Goal: Task Accomplishment & Management: Use online tool/utility

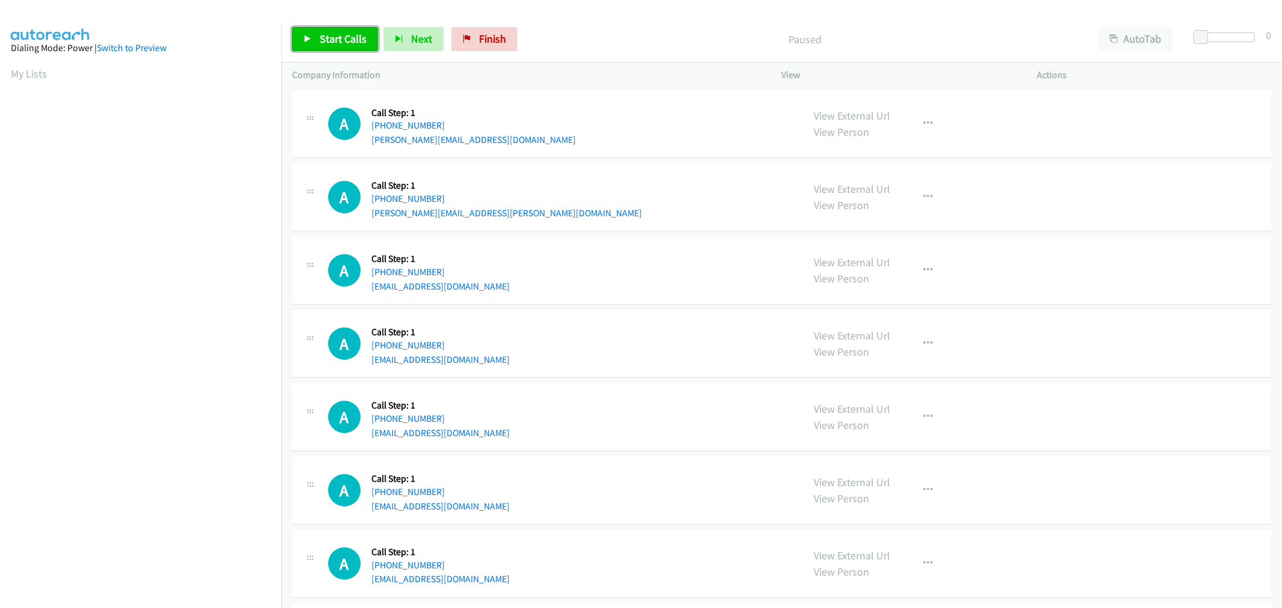
click at [362, 46] on link "Start Calls" at bounding box center [335, 39] width 86 height 24
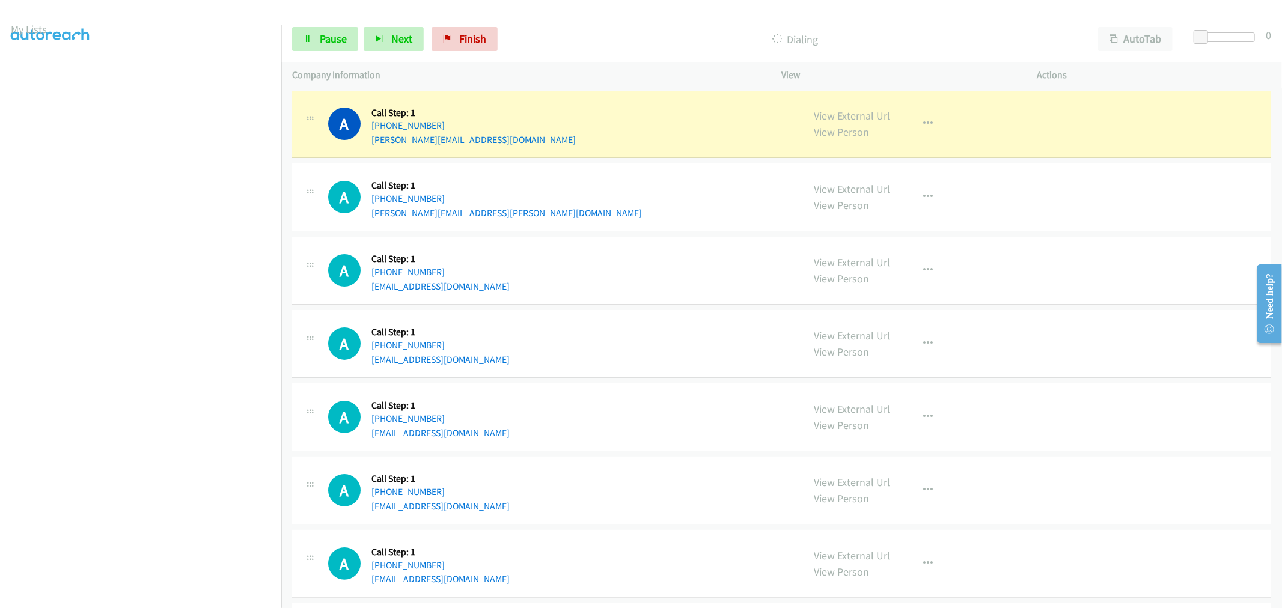
scroll to position [67, 0]
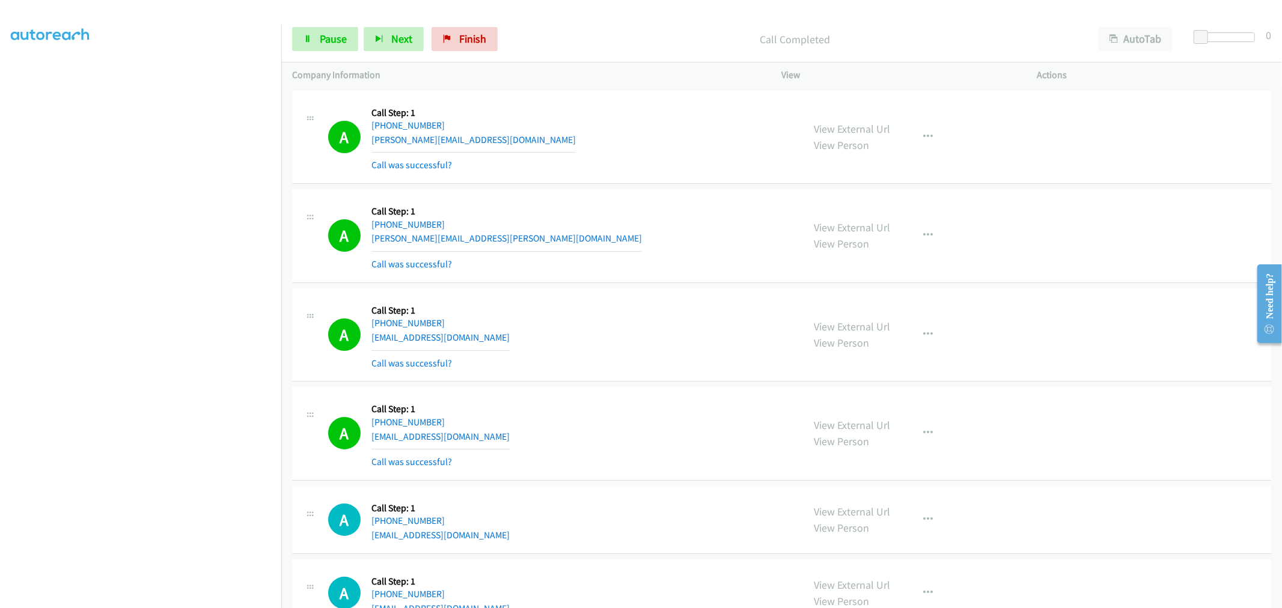
click at [633, 184] on td "A Callback Scheduled Call Step: 1 America/New_York +1 407-473-9391 mohammadshah…" at bounding box center [781, 137] width 1001 height 99
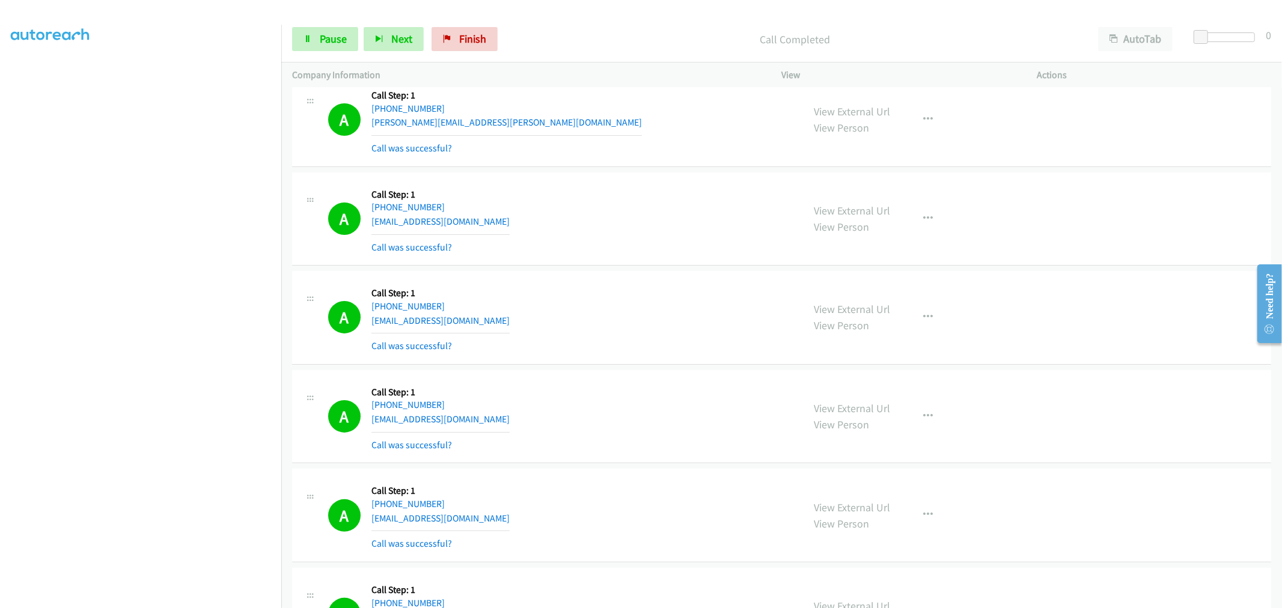
scroll to position [334, 0]
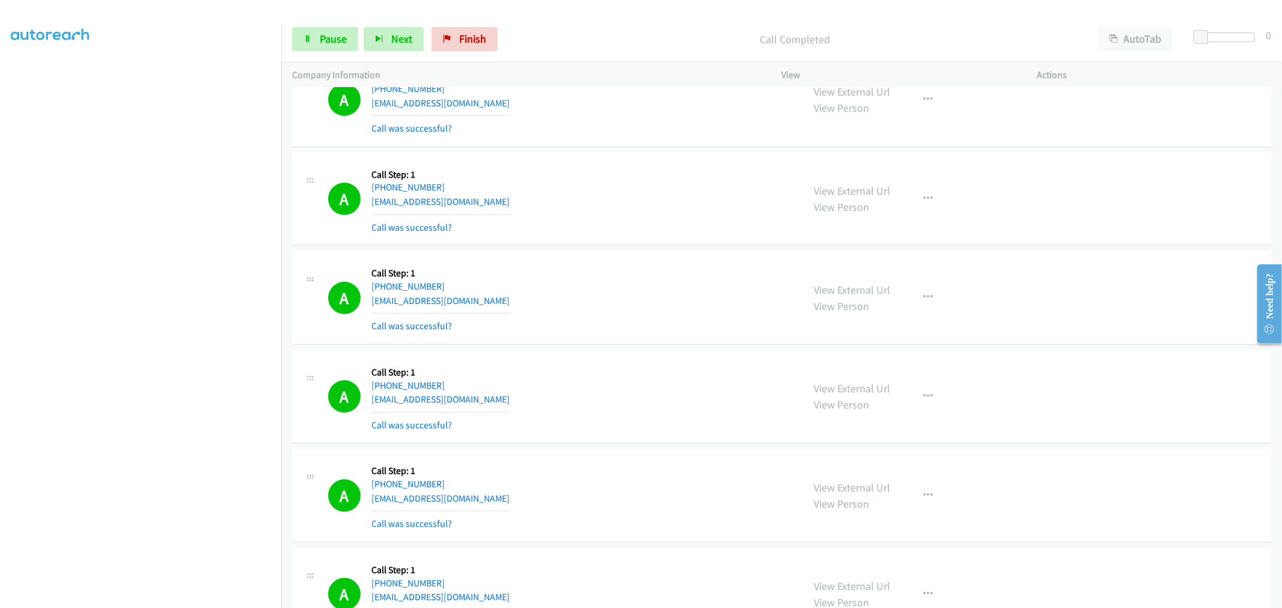
click at [349, 53] on div "Start Calls Pause Next Finish Call Completed AutoTab AutoTab 0" at bounding box center [781, 39] width 1001 height 46
click at [335, 44] on span "Pause" at bounding box center [333, 39] width 27 height 14
click at [347, 42] on div "Start Calls Pause Next Finish" at bounding box center [407, 39] width 231 height 24
click at [344, 37] on span "Start Calls" at bounding box center [343, 39] width 47 height 14
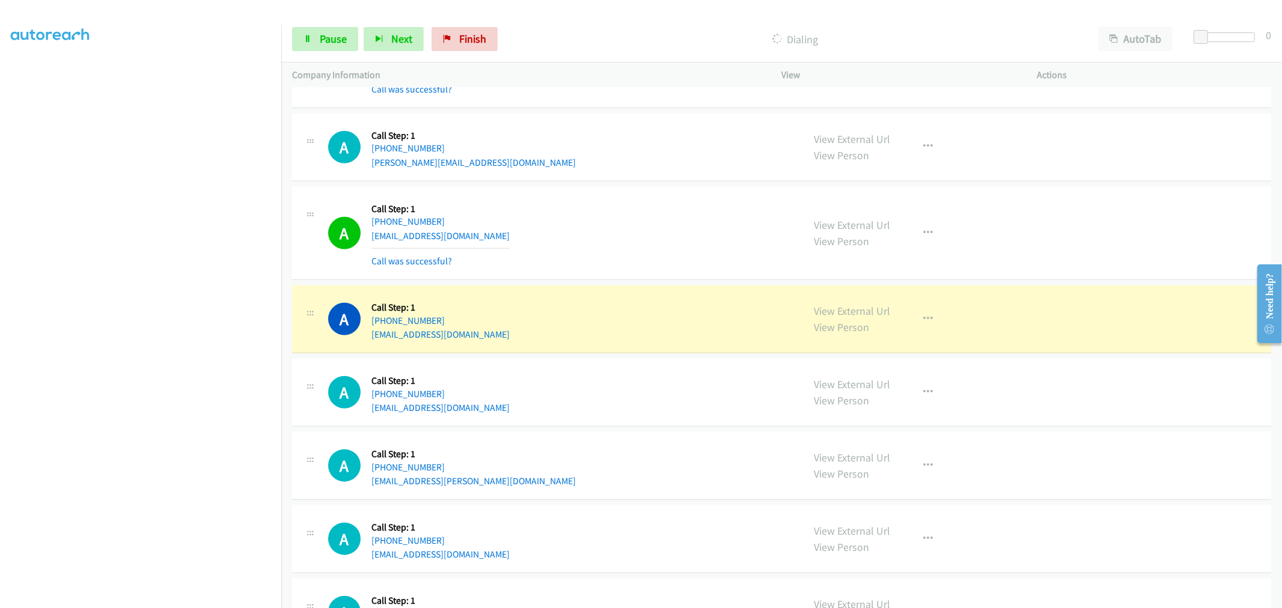
scroll to position [868, 0]
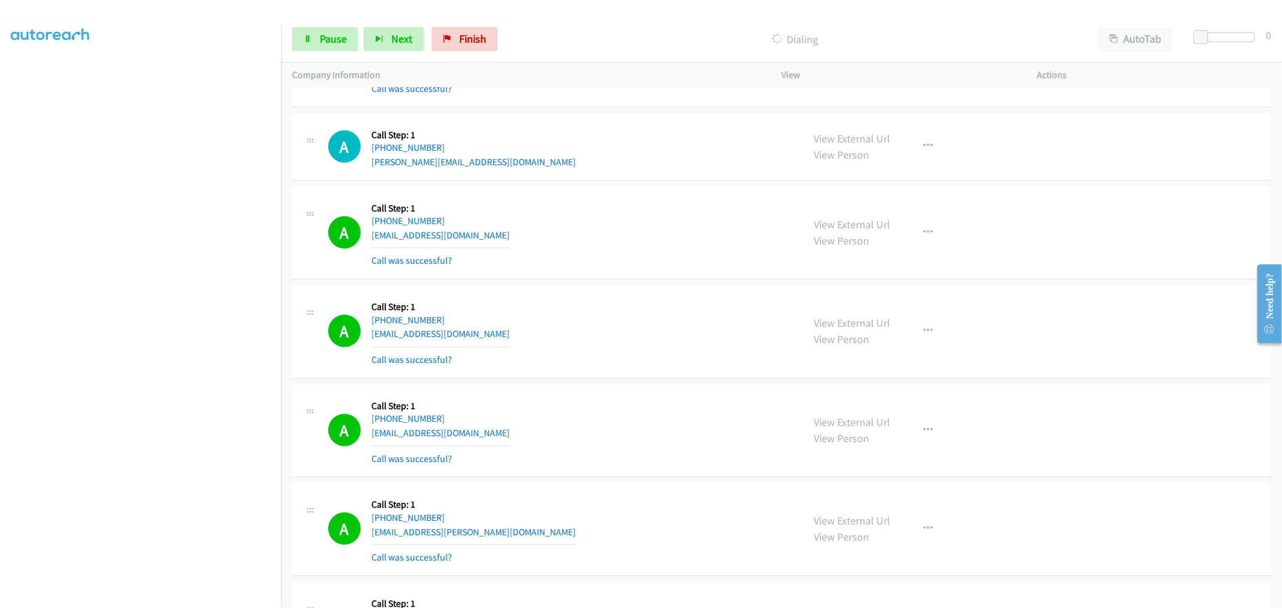
click at [629, 298] on div "A Callback Scheduled Call Step: 1 America/Chicago +1 515-291-0916 blakezjensen@…" at bounding box center [560, 332] width 465 height 72
click at [325, 43] on span "Pause" at bounding box center [333, 39] width 27 height 14
click at [339, 43] on span "Start Calls" at bounding box center [343, 39] width 47 height 14
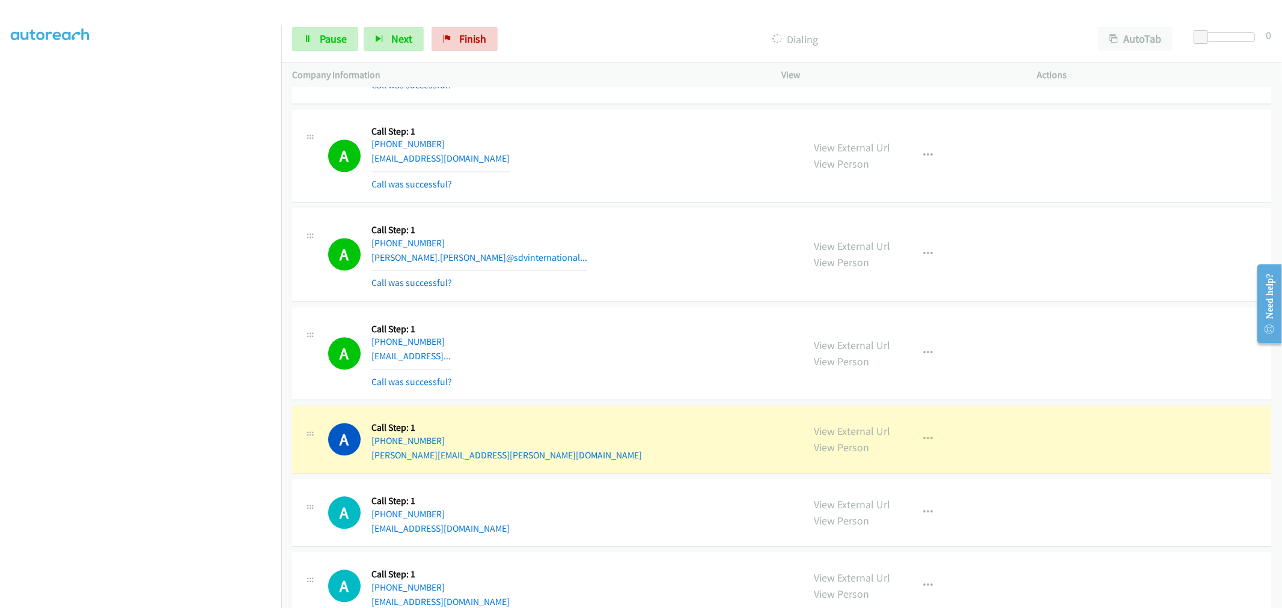
scroll to position [2203, 0]
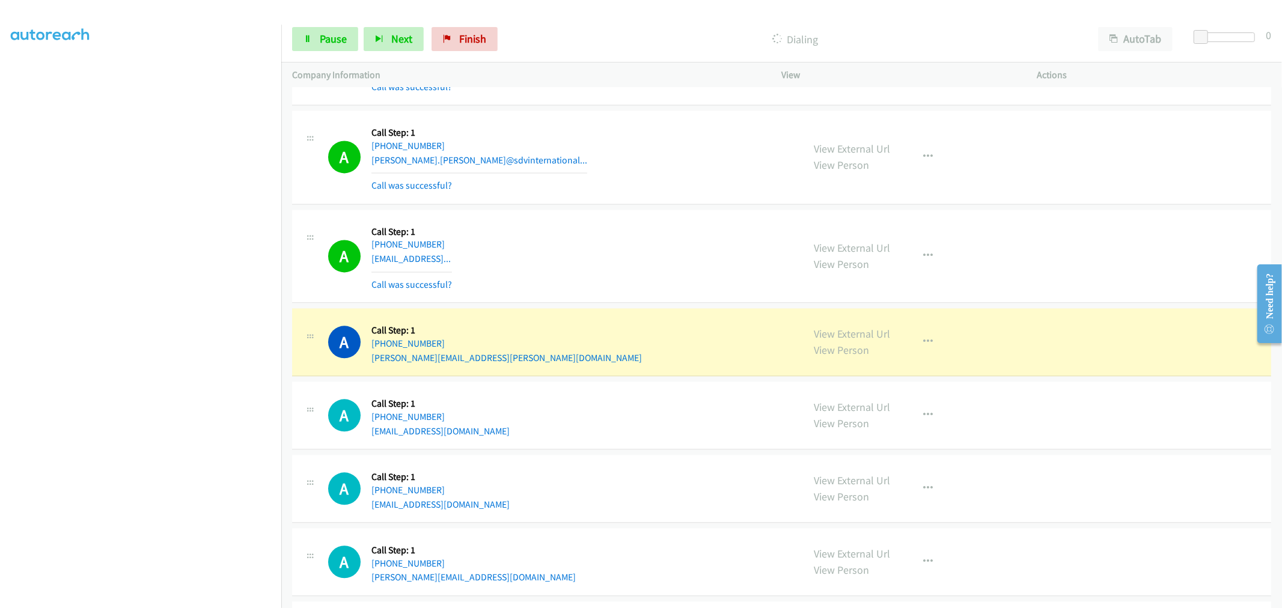
drag, startPoint x: 859, startPoint y: 335, endPoint x: 792, endPoint y: 269, distance: 93.9
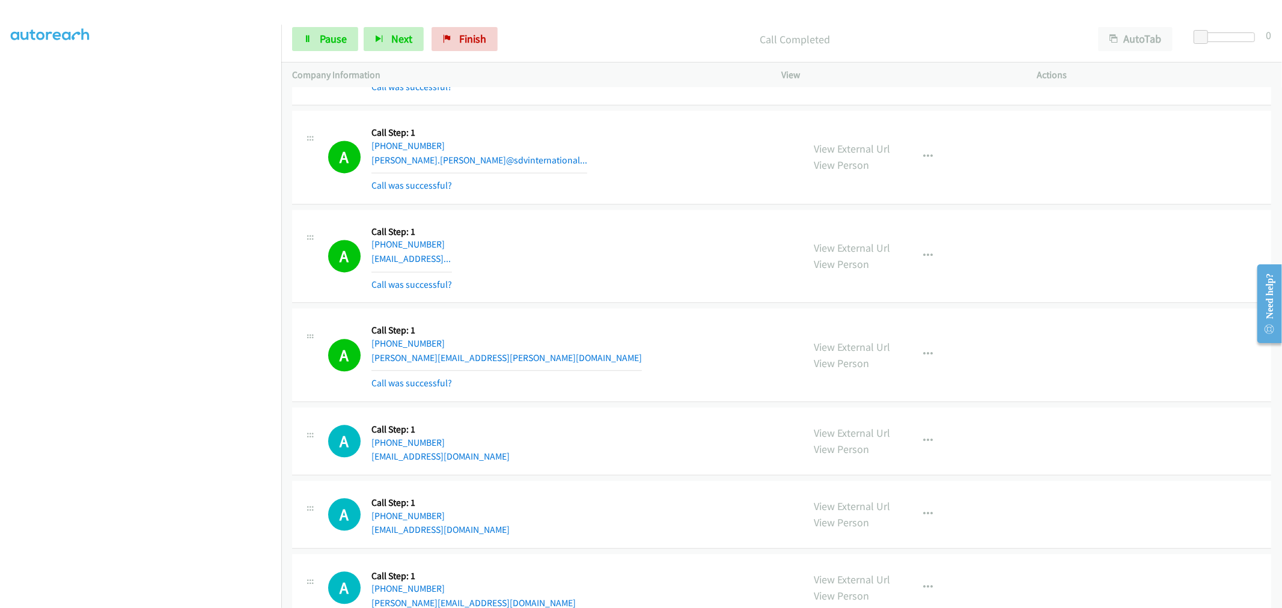
drag, startPoint x: 849, startPoint y: 350, endPoint x: 799, endPoint y: 295, distance: 74.0
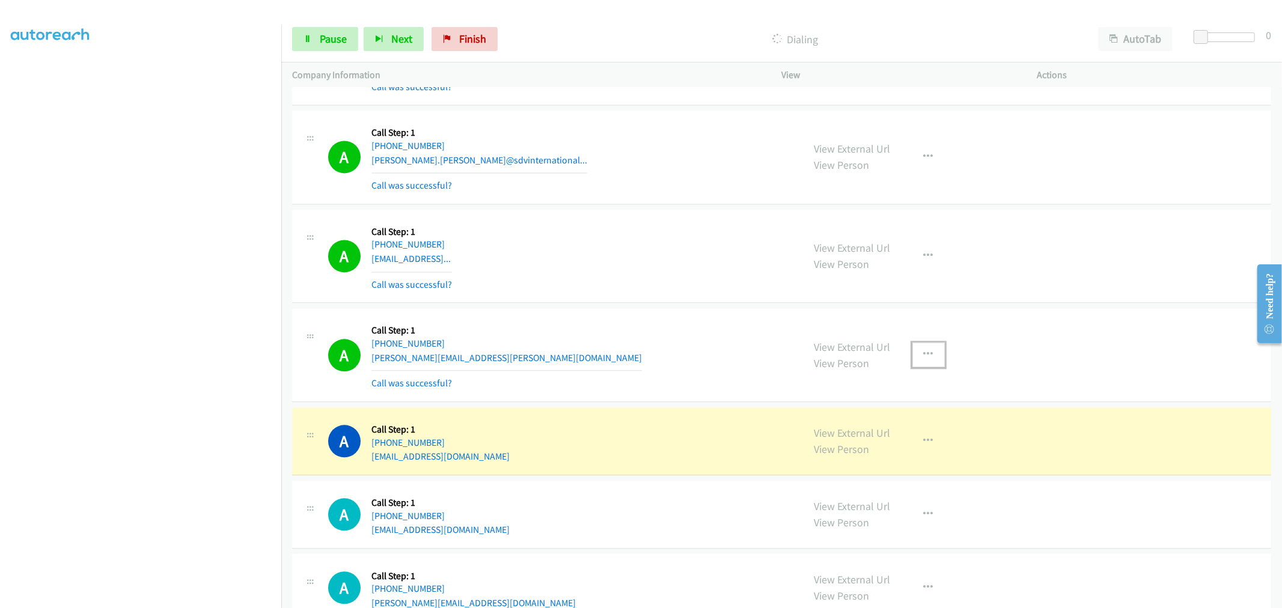
click at [927, 358] on button "button" at bounding box center [928, 355] width 32 height 24
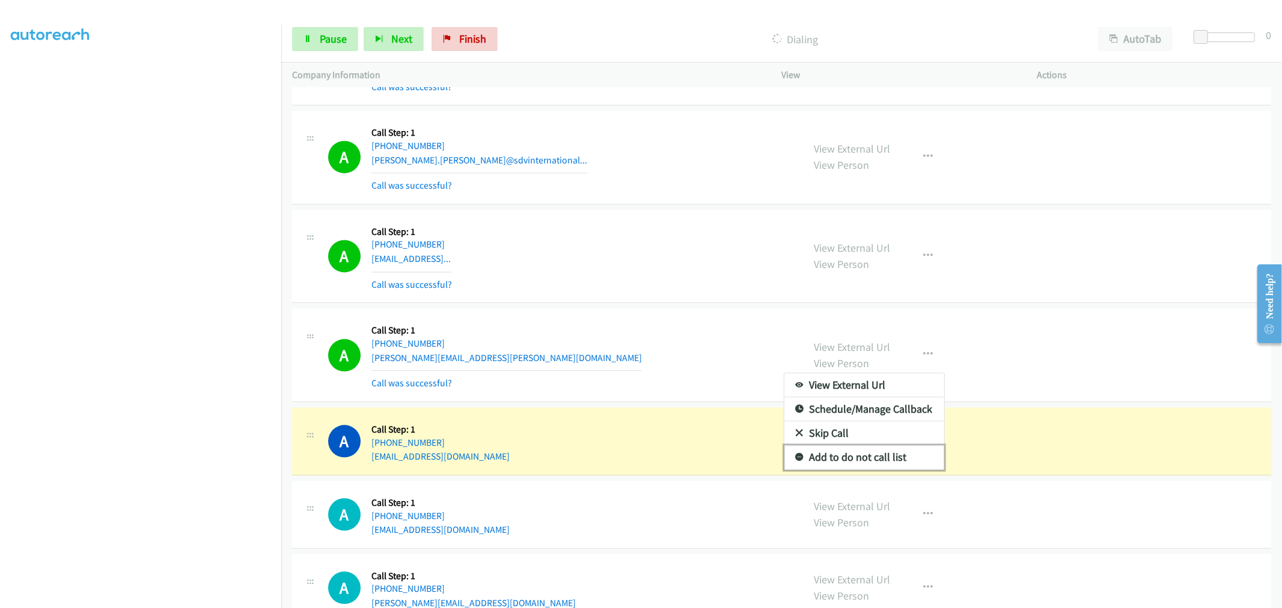
click at [882, 453] on link "Add to do not call list" at bounding box center [864, 457] width 160 height 24
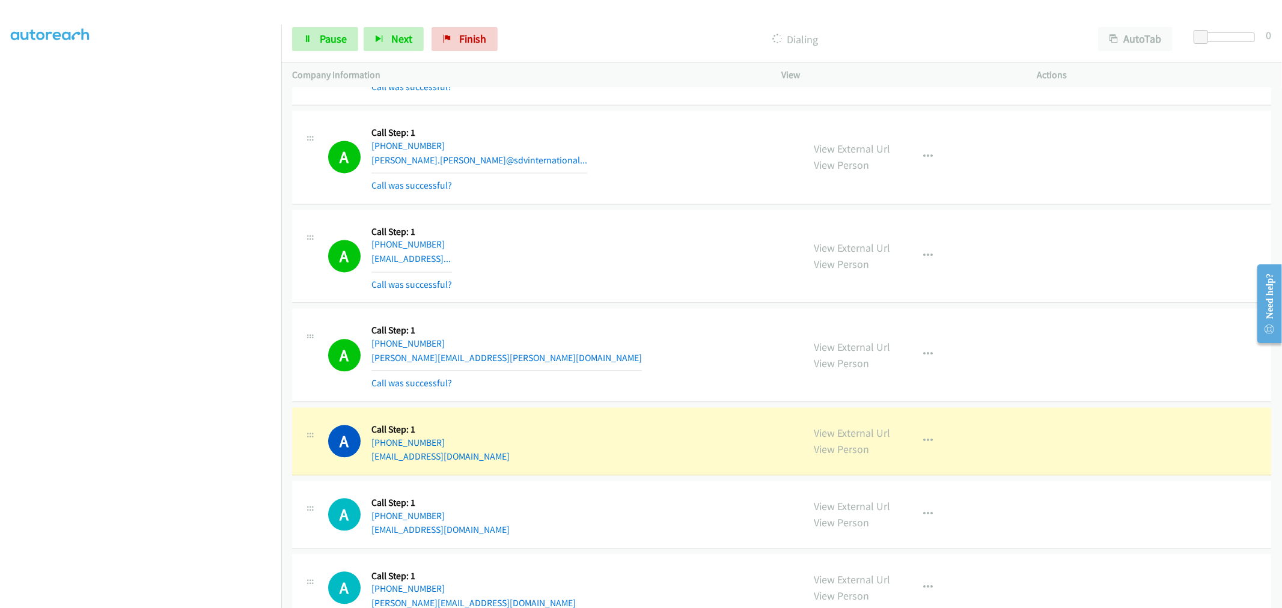
click at [671, 349] on div "A Callback Scheduled Call Step: 1 America/Chicago +1 608-343-3673 tim.vernier@c…" at bounding box center [560, 355] width 465 height 72
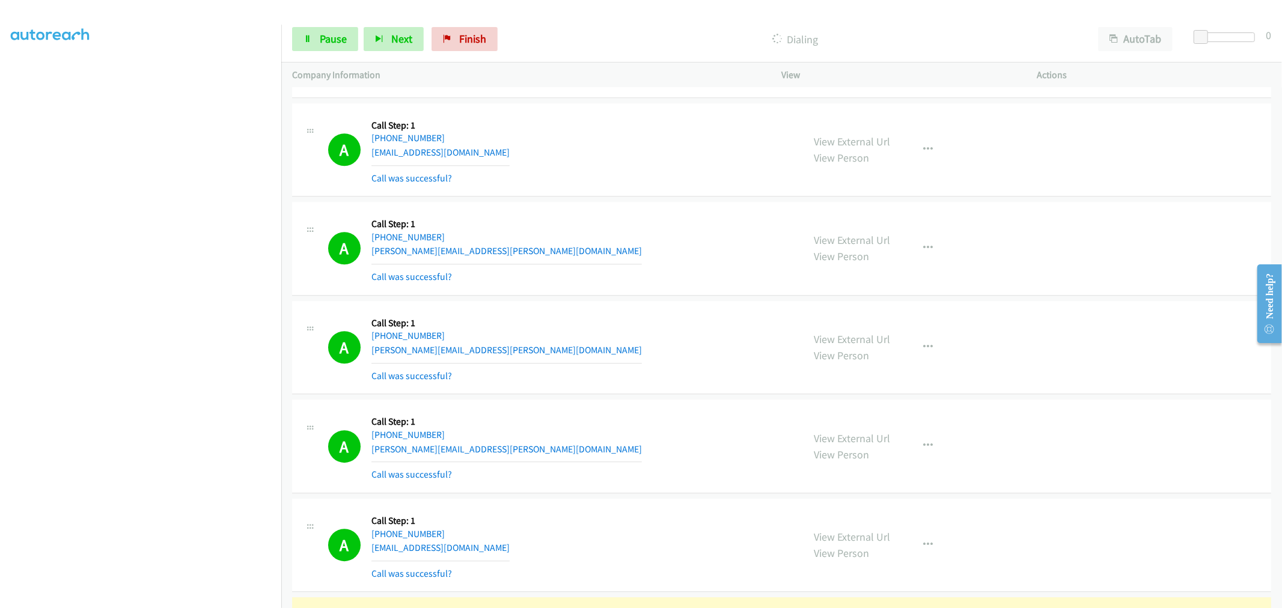
scroll to position [3005, 0]
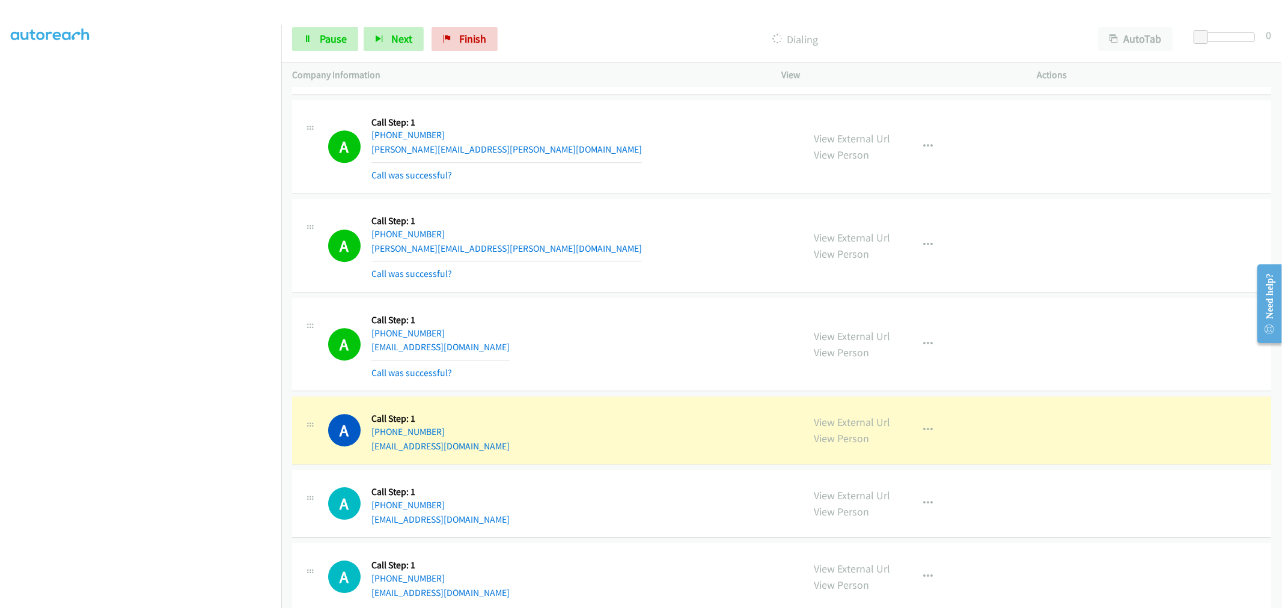
drag, startPoint x: 838, startPoint y: 429, endPoint x: 830, endPoint y: 415, distance: 16.2
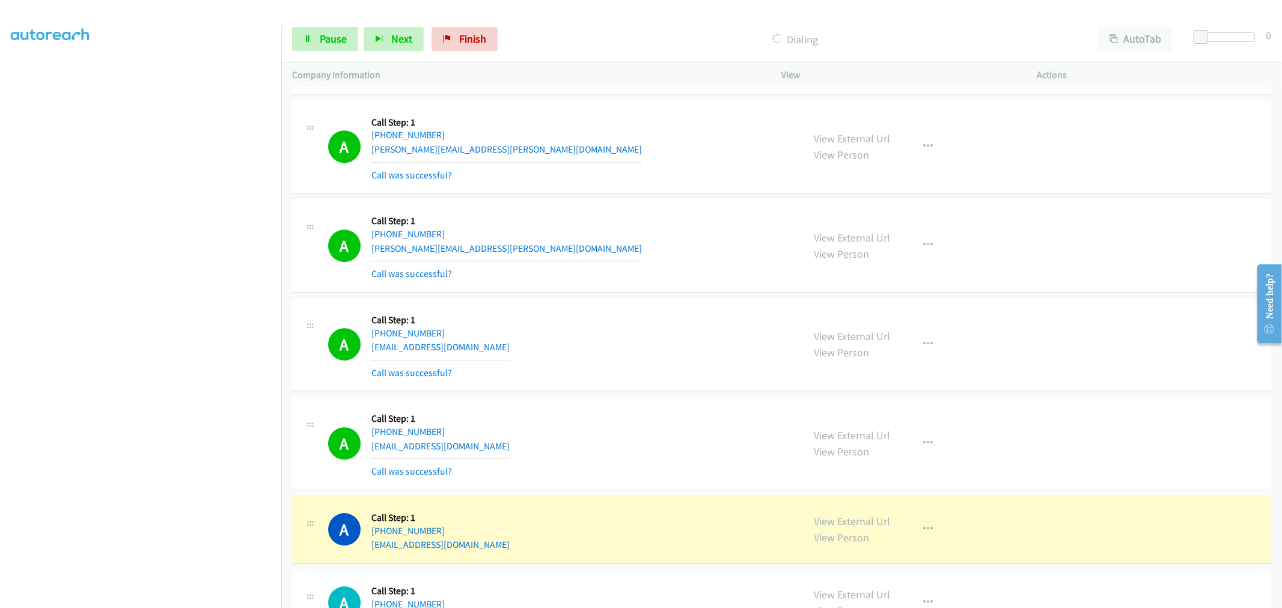
click at [152, 599] on section at bounding box center [141, 322] width 260 height 575
click at [640, 198] on td "A Callback Scheduled Call Step: 1 America/Chicago +1 314-406-3756 jim.sokolowsk…" at bounding box center [781, 246] width 1001 height 99
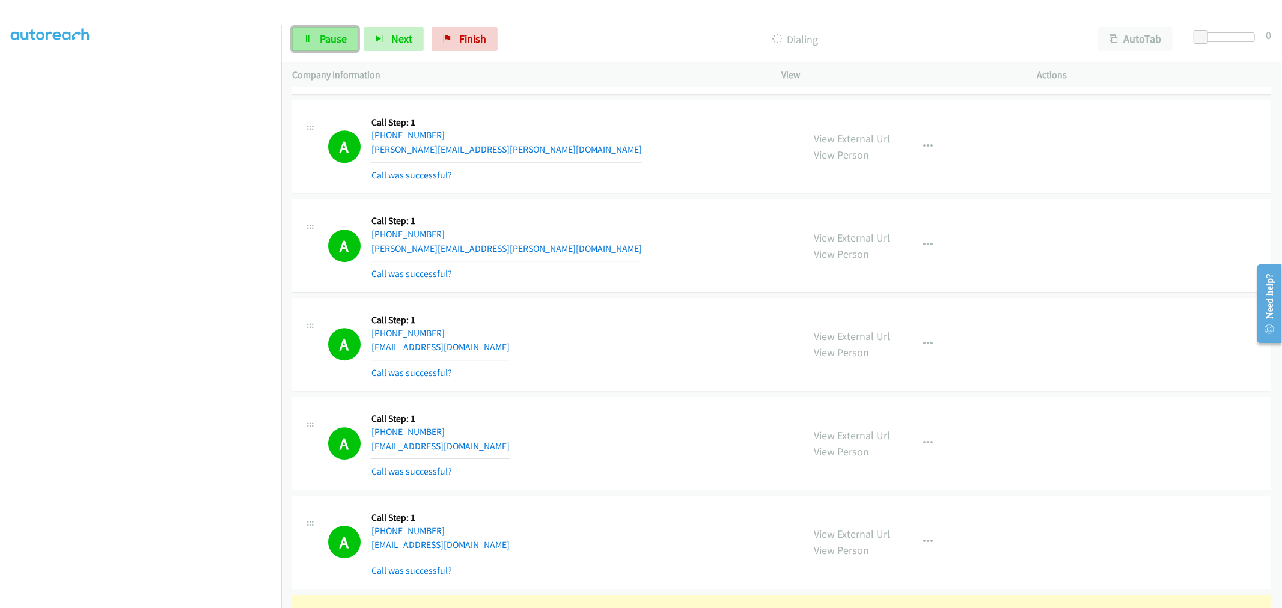
click at [349, 37] on link "Pause" at bounding box center [325, 39] width 66 height 24
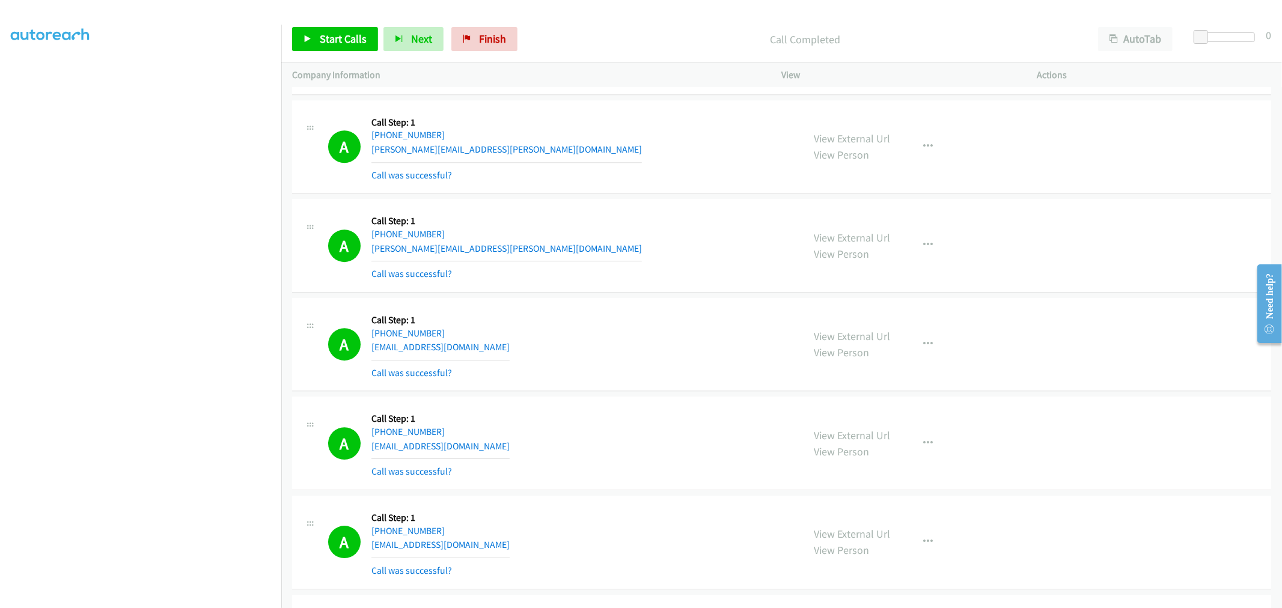
click at [637, 198] on td "A Callback Scheduled Call Step: 1 America/Chicago +1 314-406-3756 jim.sokolowsk…" at bounding box center [781, 246] width 1001 height 99
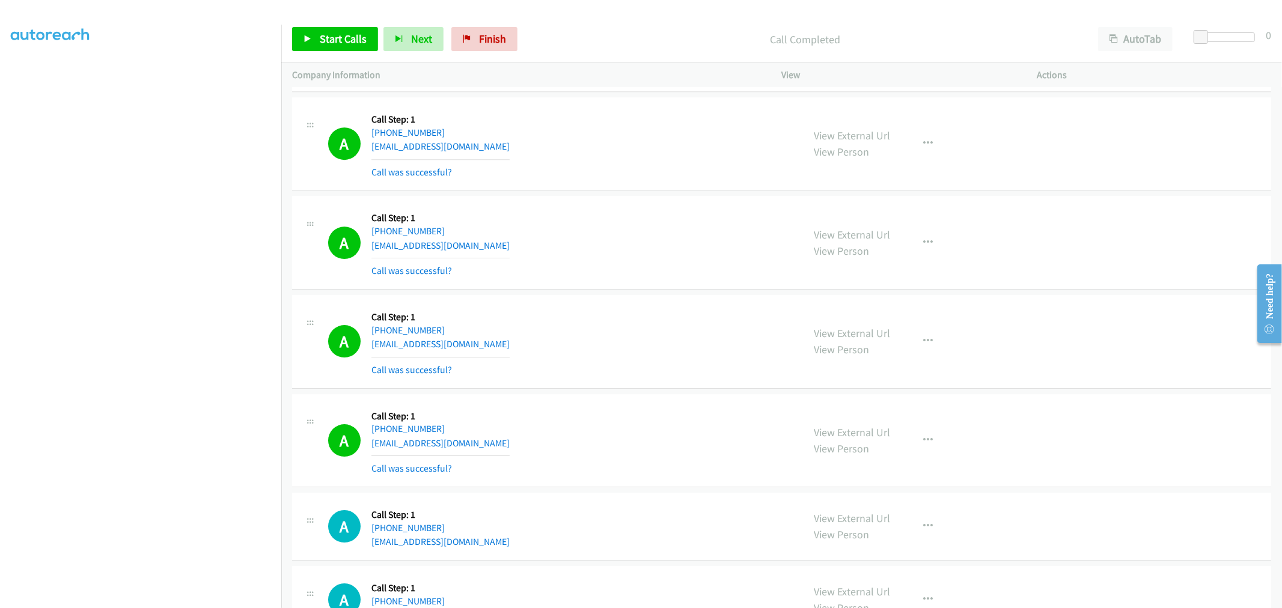
scroll to position [3339, 0]
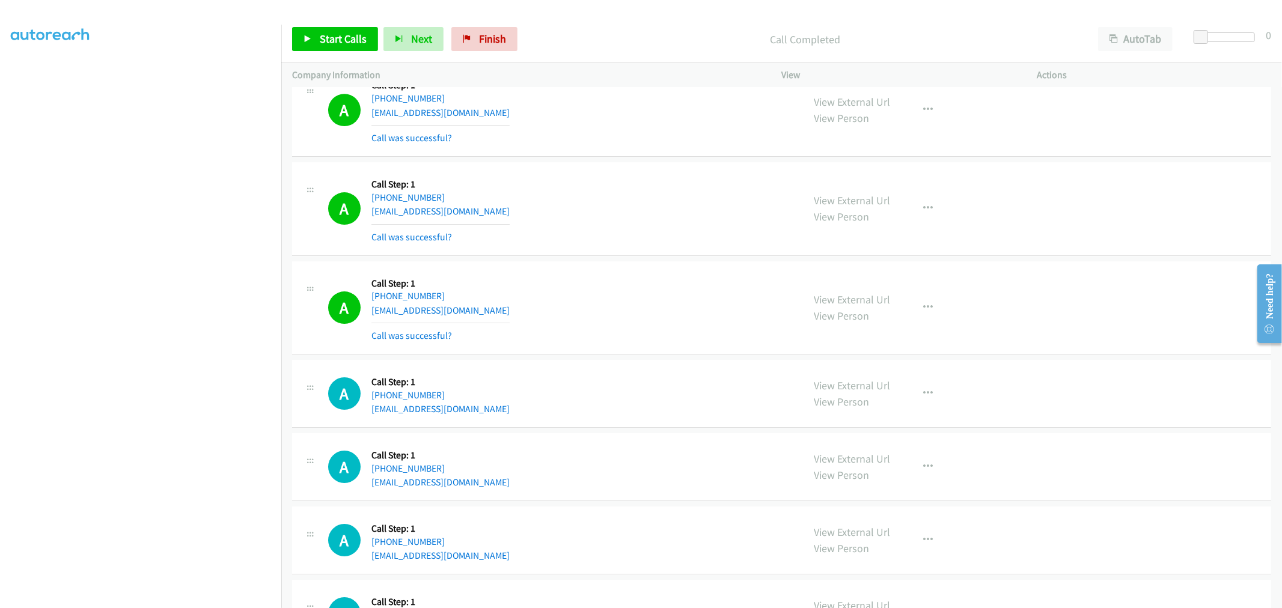
click at [678, 315] on div "A Callback Scheduled Call Step: 1 America/Chicago +1 601-910-1012 kebraziel@ifl…" at bounding box center [560, 308] width 465 height 72
drag, startPoint x: 935, startPoint y: 203, endPoint x: 929, endPoint y: 219, distance: 17.5
click at [935, 203] on button "button" at bounding box center [928, 209] width 32 height 24
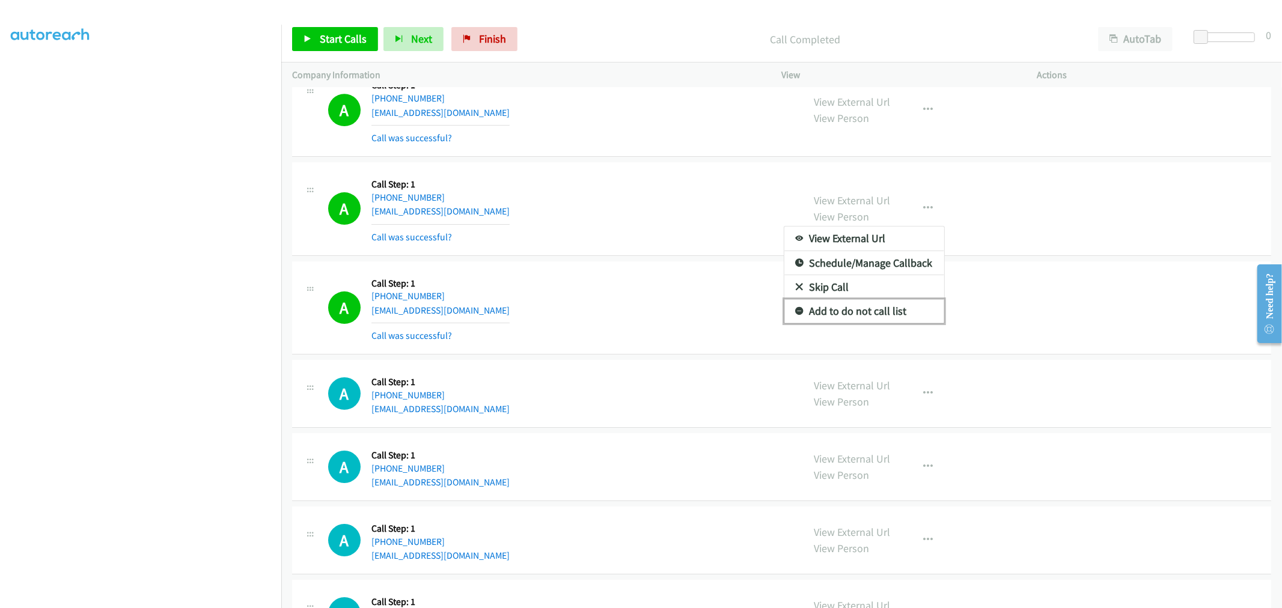
click at [854, 310] on link "Add to do not call list" at bounding box center [864, 311] width 160 height 24
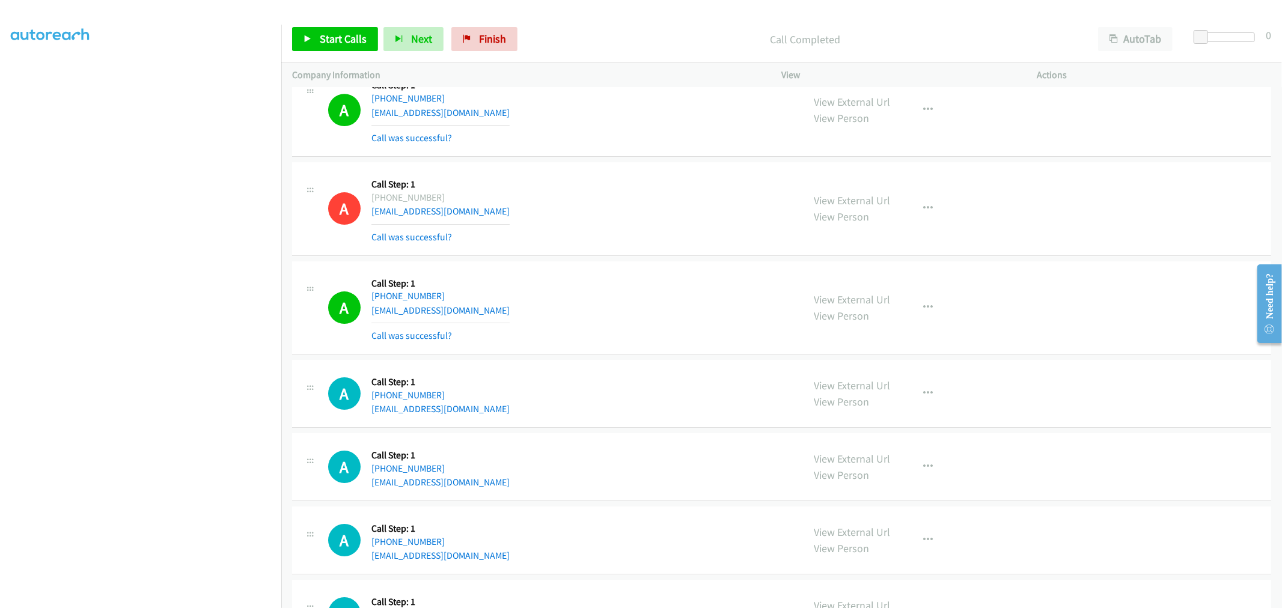
click at [622, 49] on div "Call Completed" at bounding box center [805, 39] width 564 height 24
click at [604, 245] on div "A Callback Scheduled Call Step: 1 America/Los_Angeles +1 714-280-7689 dames.alt…" at bounding box center [560, 209] width 465 height 72
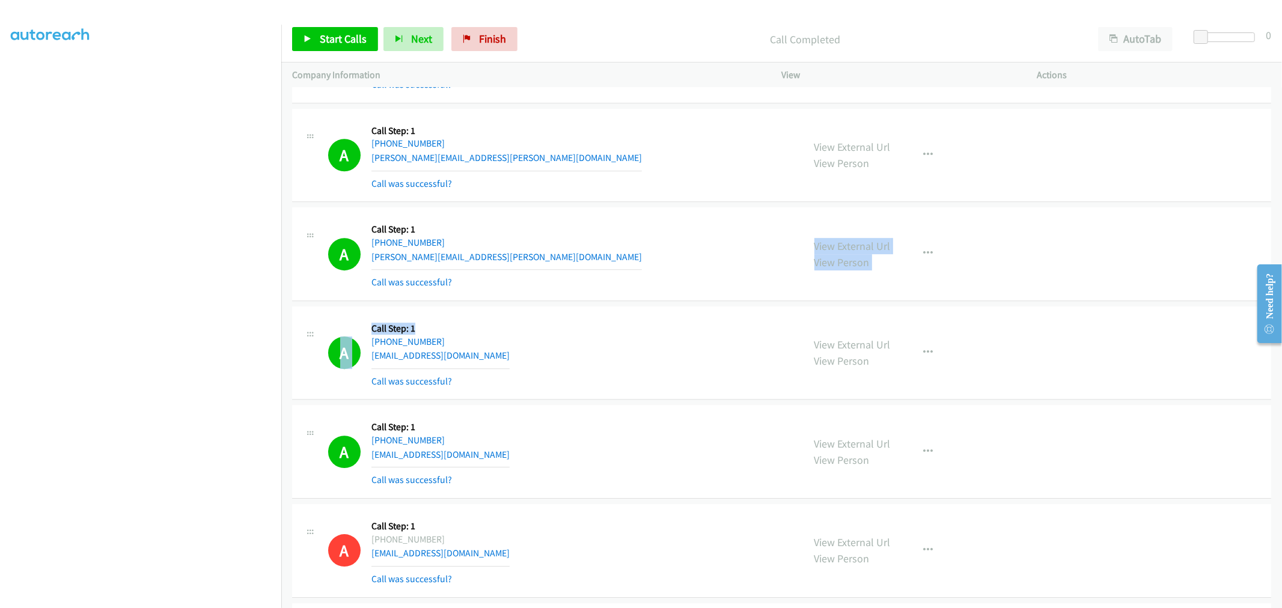
click at [639, 204] on td "A Callback Scheduled Call Step: 1 America/New_York +1 407-668-5411 douglas.f.st…" at bounding box center [781, 155] width 1001 height 99
click at [627, 209] on div "A Callback Scheduled Call Step: 1 America/Chicago +1 314-406-3756 jim.sokolowsk…" at bounding box center [781, 254] width 979 height 94
click at [615, 207] on td "A Callback Scheduled Call Step: 1 America/Chicago +1 314-406-3756 jim.sokolowsk…" at bounding box center [781, 254] width 1001 height 99
click at [620, 205] on td "A Callback Scheduled Call Step: 1 America/New_York +1 407-668-5411 douglas.f.st…" at bounding box center [781, 155] width 1001 height 99
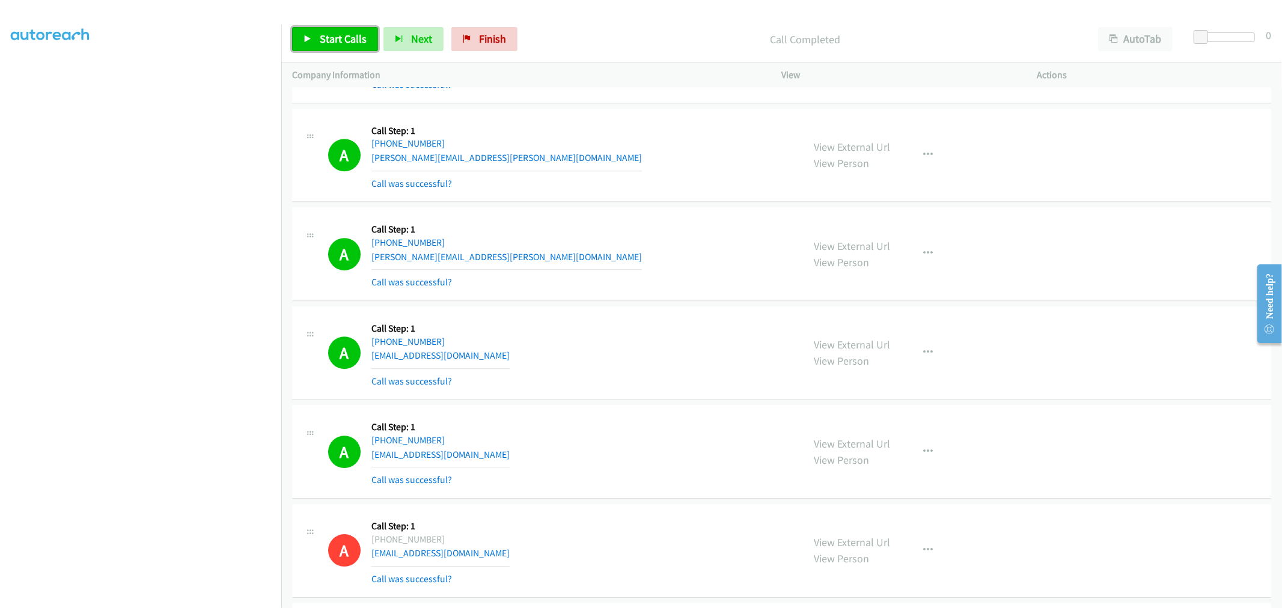
click at [346, 49] on link "Start Calls" at bounding box center [335, 39] width 86 height 24
click at [315, 43] on link "Pause" at bounding box center [325, 39] width 66 height 24
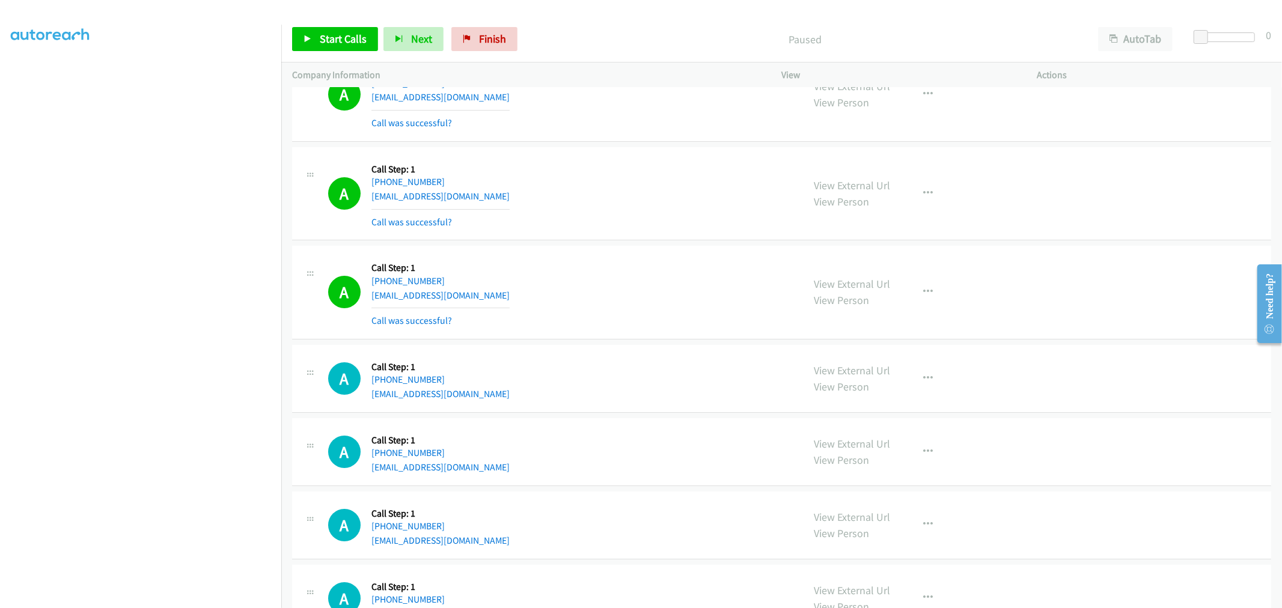
scroll to position [3649, 0]
drag, startPoint x: 455, startPoint y: 279, endPoint x: 446, endPoint y: 280, distance: 9.0
click at [446, 280] on div "+1 435-622-2200" at bounding box center [440, 283] width 138 height 14
drag, startPoint x: 441, startPoint y: 284, endPoint x: 381, endPoint y: 287, distance: 60.2
click at [381, 287] on div "+1 435-622-2200" at bounding box center [440, 283] width 138 height 14
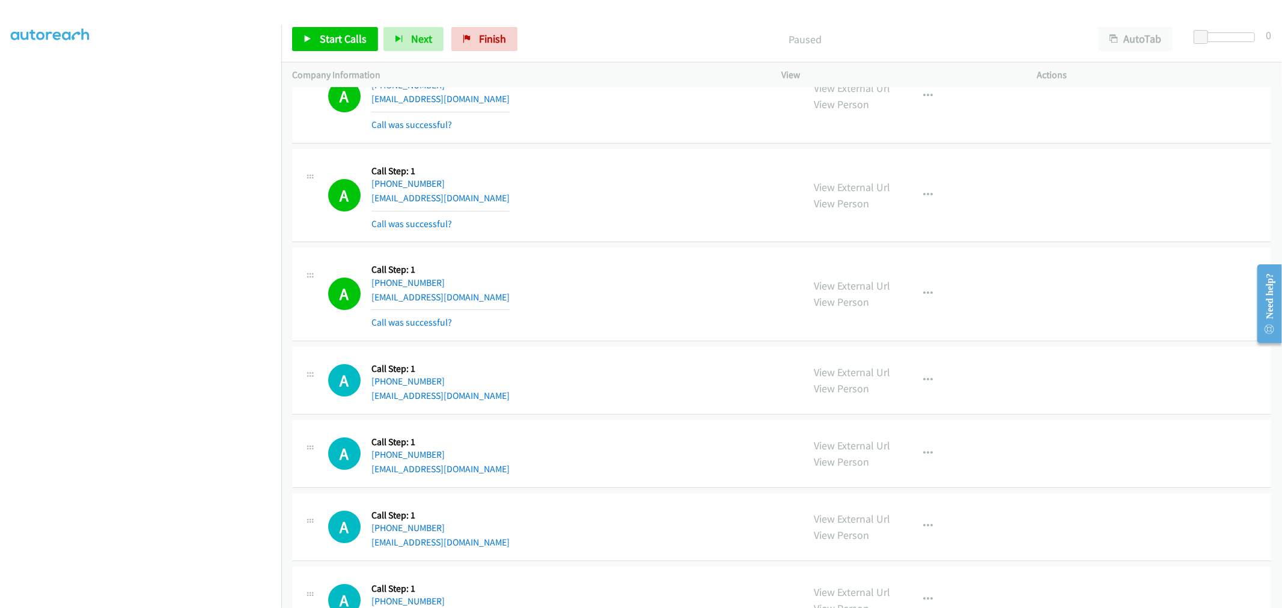
copy link "435-622-2200"
click at [627, 243] on div "A Callback Scheduled Call Step: 1 America/New_York +1 908-821-6570 eweng1216@gm…" at bounding box center [781, 196] width 979 height 94
click at [638, 245] on td "A Callback Scheduled Call Step: 1 America/New_York +1 908-821-6570 eweng1216@gm…" at bounding box center [781, 195] width 1001 height 99
click at [653, 147] on td "A Callback Scheduled Call Step: 1 America/Los_Angeles +1 208-219-3219 floreseva…" at bounding box center [781, 96] width 1001 height 99
click at [344, 42] on span "Start Calls" at bounding box center [343, 39] width 47 height 14
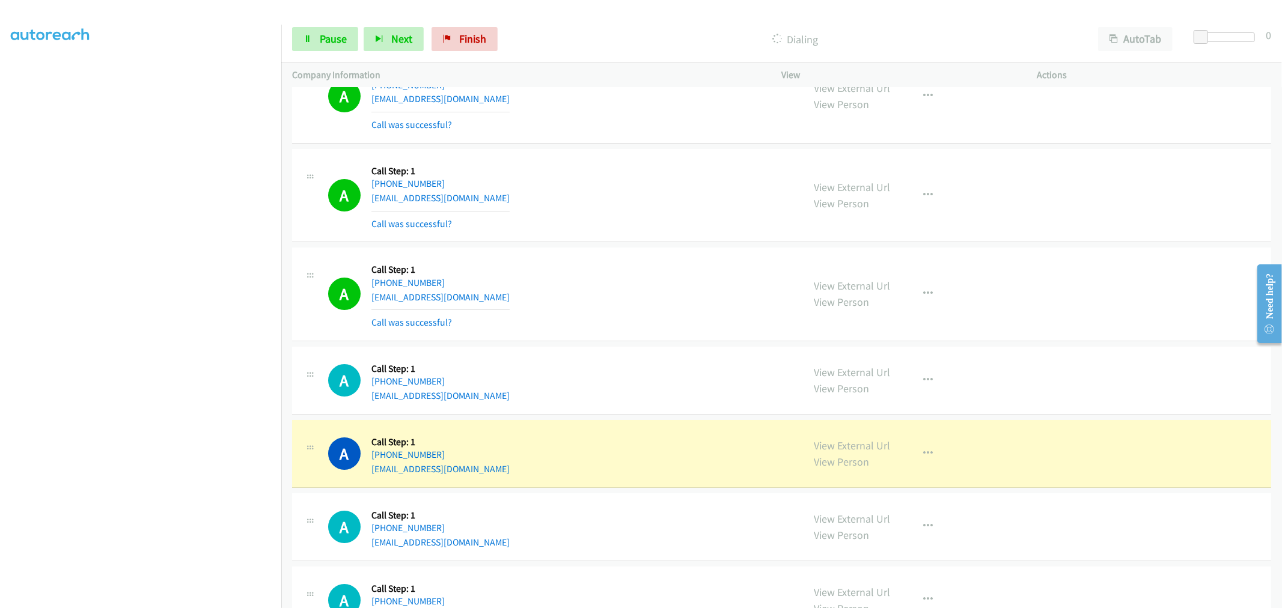
click at [194, 597] on section at bounding box center [141, 322] width 260 height 575
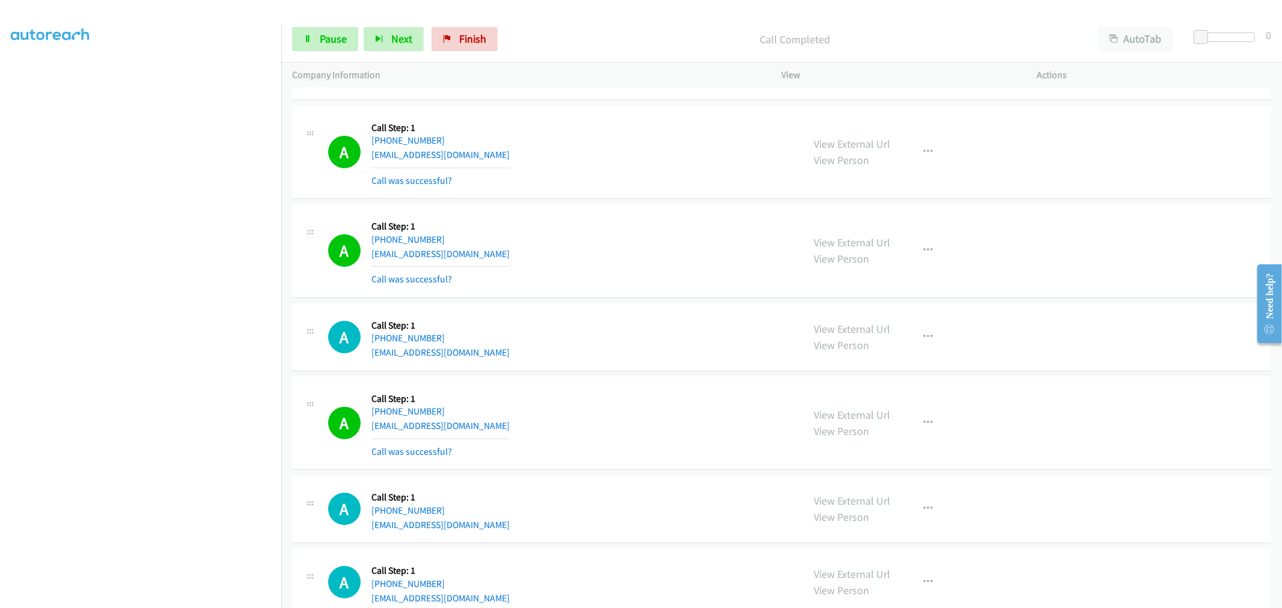
scroll to position [3782, 0]
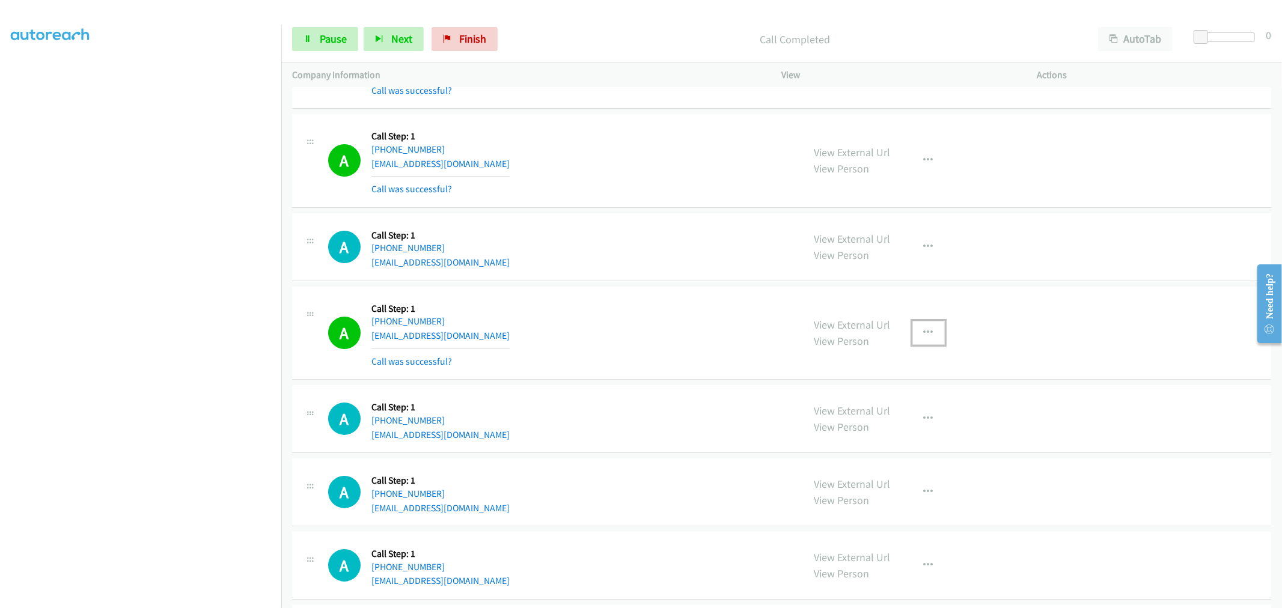
click at [927, 334] on icon "button" at bounding box center [929, 333] width 10 height 10
click at [839, 440] on link "Add to do not call list" at bounding box center [864, 436] width 160 height 24
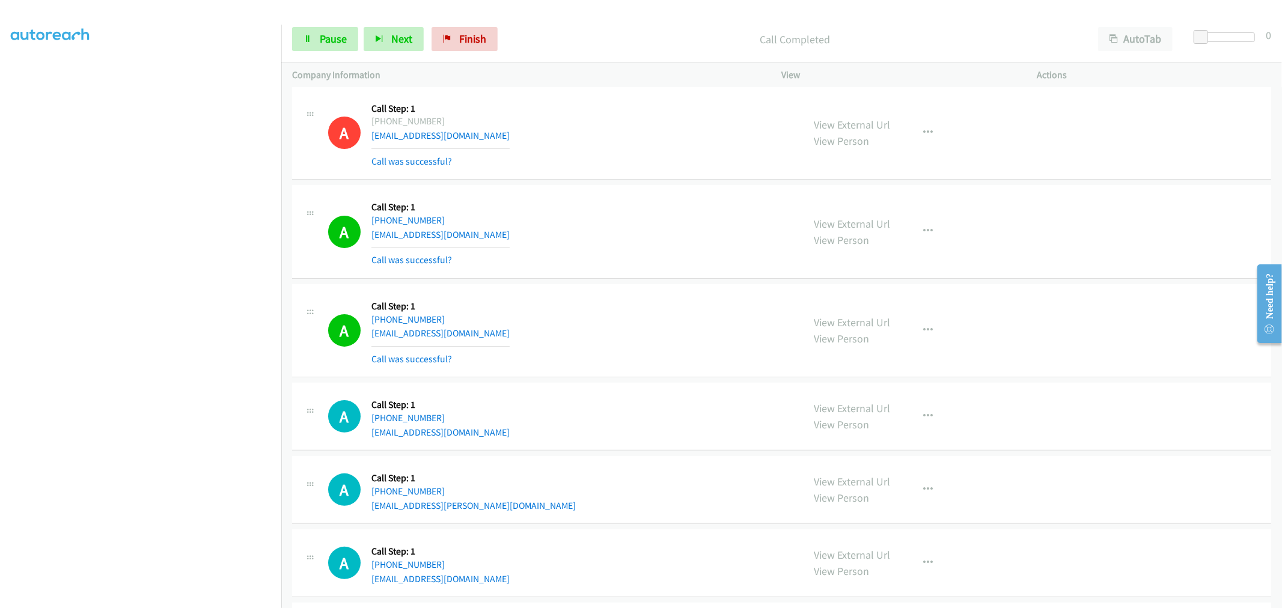
scroll to position [4049, 0]
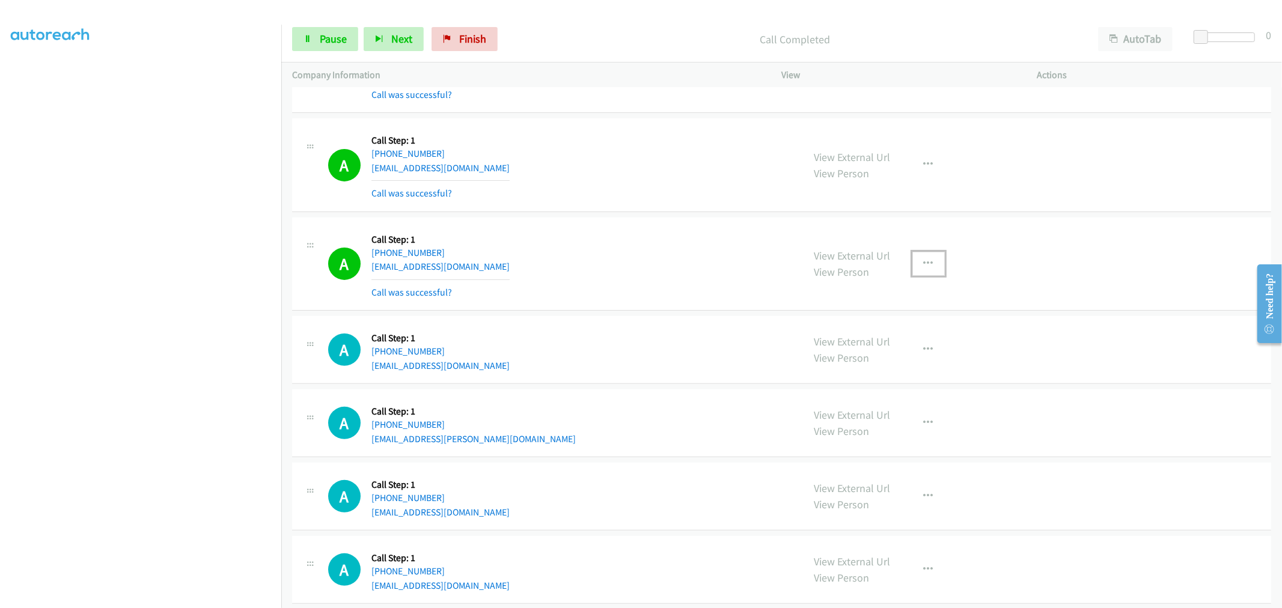
click at [912, 262] on button "button" at bounding box center [928, 264] width 32 height 24
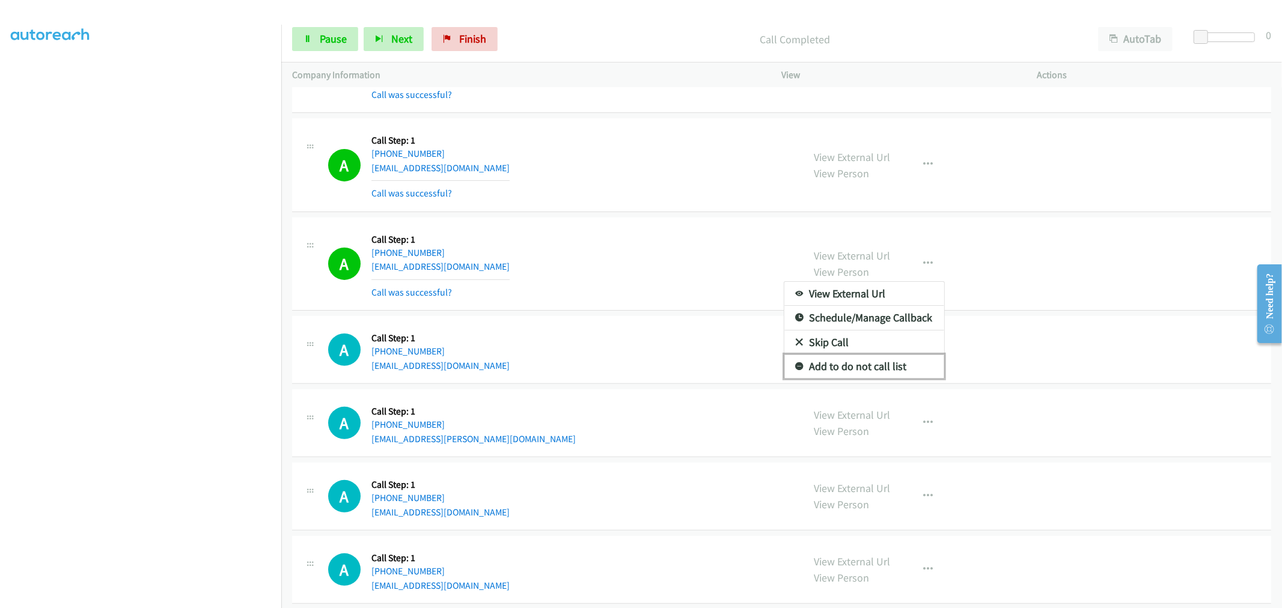
click at [866, 364] on link "Add to do not call list" at bounding box center [864, 367] width 160 height 24
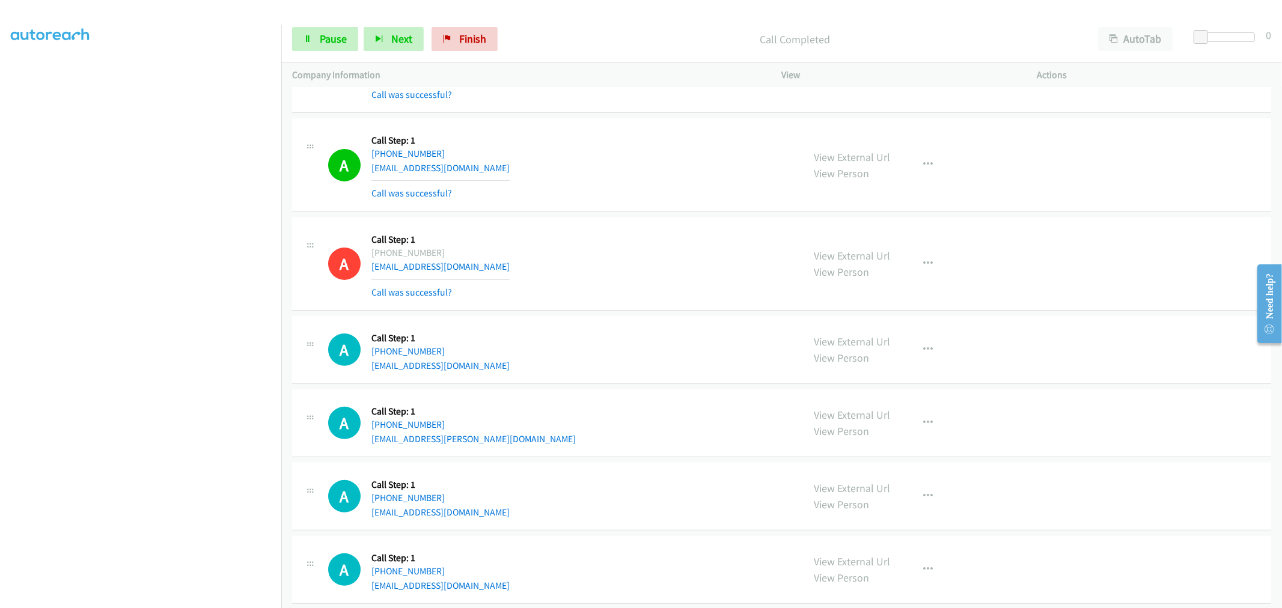
click at [335, 56] on div "Start Calls Pause Next Finish Call Completed AutoTab AutoTab 0" at bounding box center [781, 39] width 1001 height 46
click at [343, 47] on link "Pause" at bounding box center [325, 39] width 66 height 24
drag, startPoint x: 329, startPoint y: 46, endPoint x: 507, endPoint y: 87, distance: 182.5
click at [329, 46] on link "Start Calls" at bounding box center [335, 39] width 86 height 24
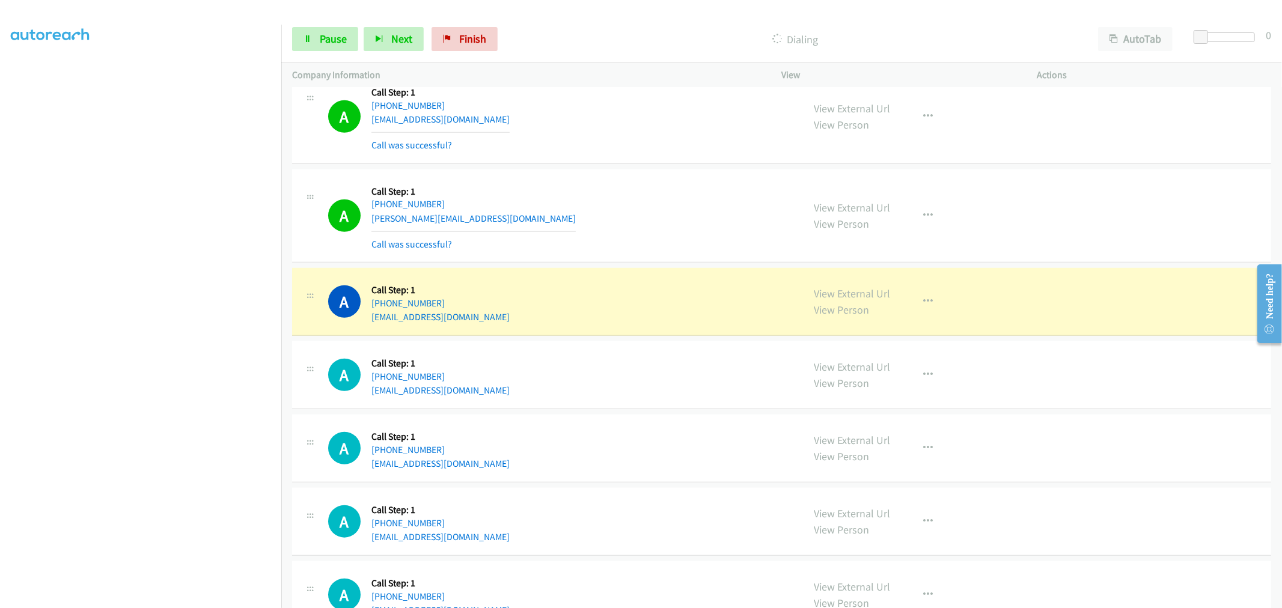
scroll to position [4661, 0]
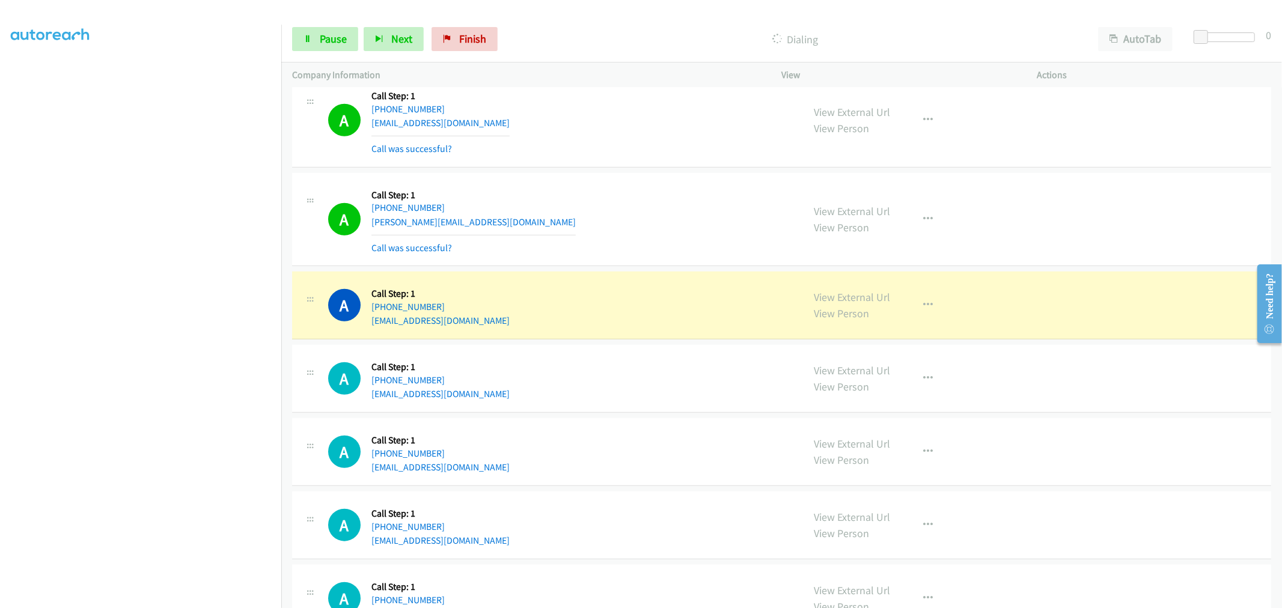
drag, startPoint x: 819, startPoint y: 301, endPoint x: 673, endPoint y: 163, distance: 201.1
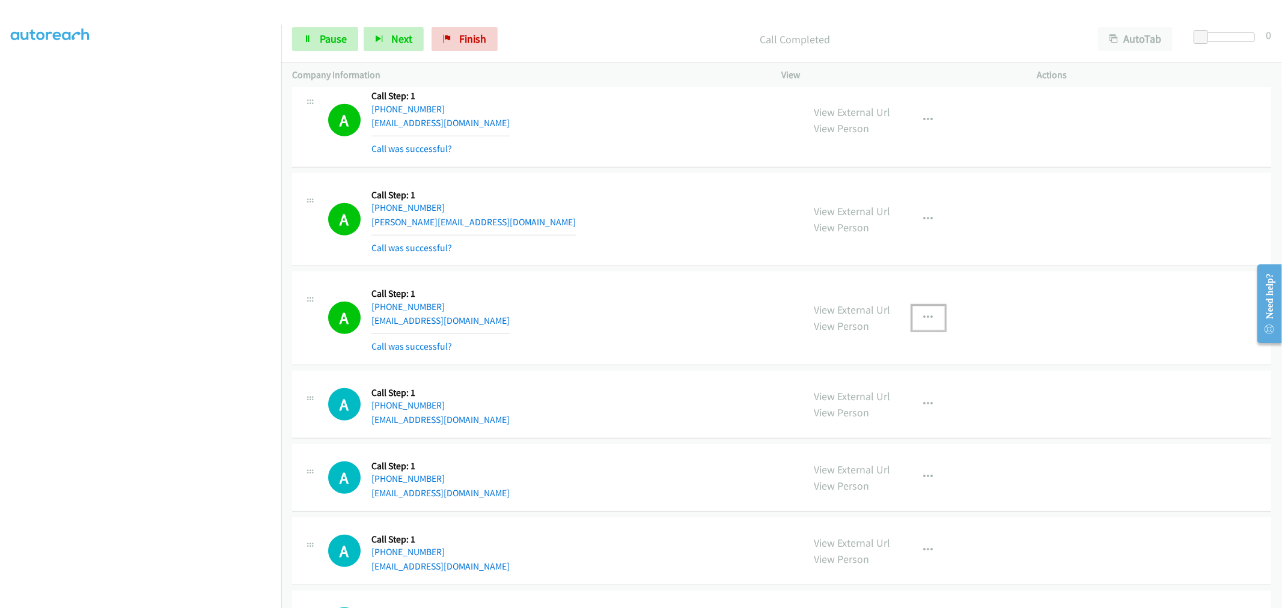
drag, startPoint x: 915, startPoint y: 313, endPoint x: 880, endPoint y: 400, distance: 93.1
click at [915, 313] on button "button" at bounding box center [928, 318] width 32 height 24
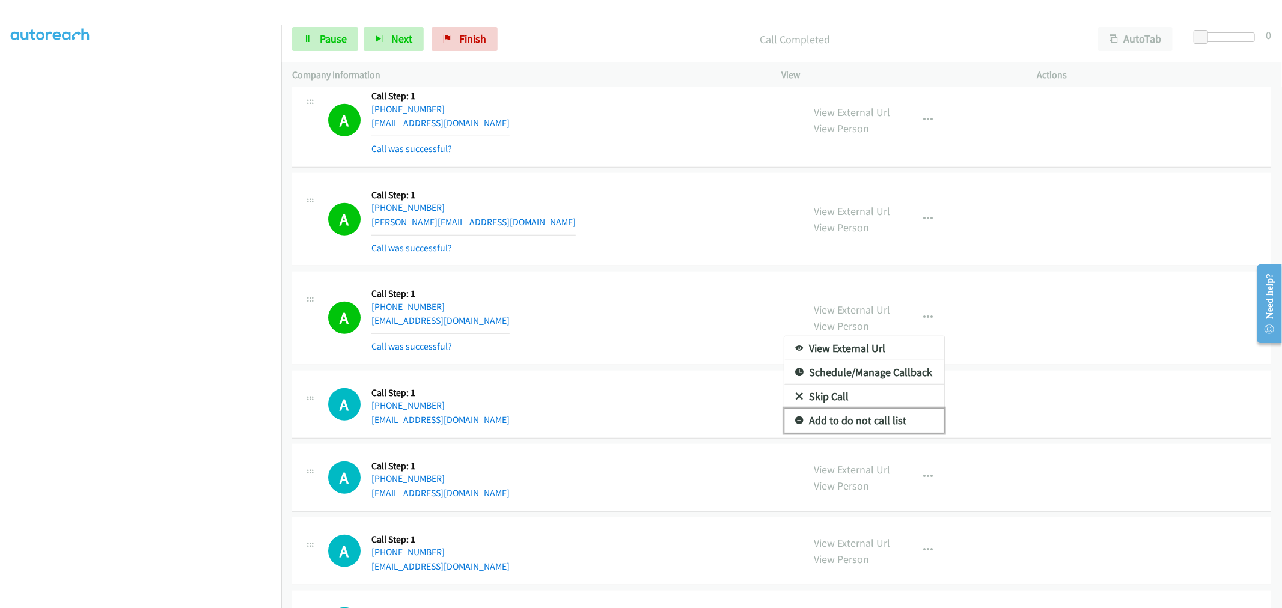
click at [863, 416] on link "Add to do not call list" at bounding box center [864, 421] width 160 height 24
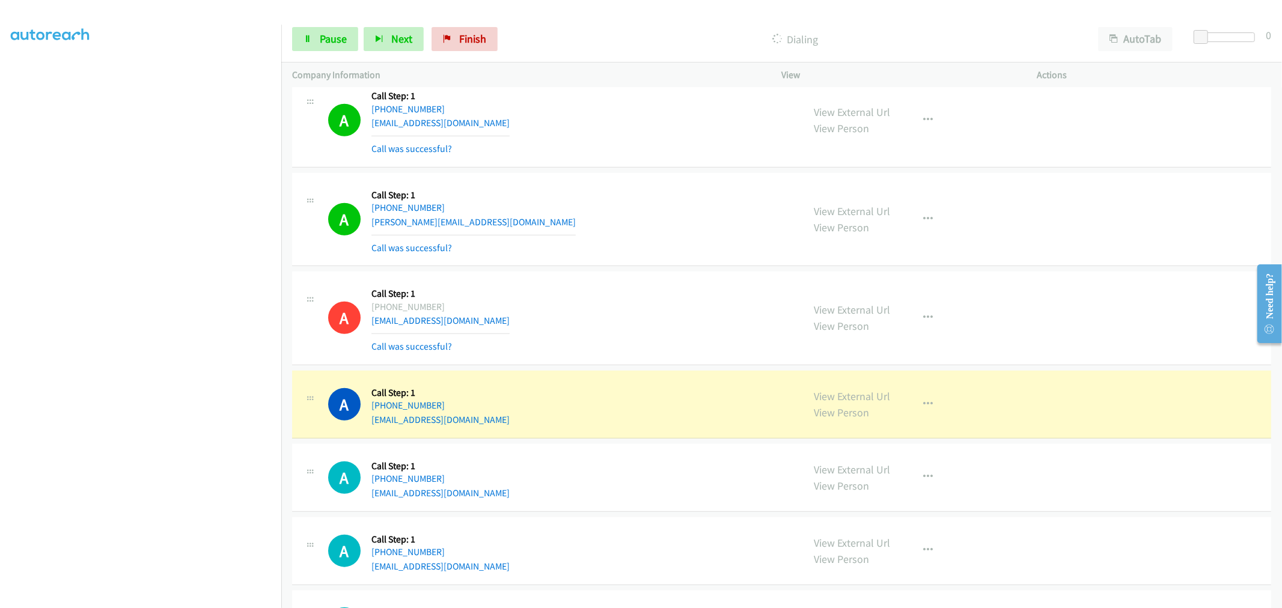
click at [628, 271] on td "A Callback Scheduled Call Step: 1 Pacific/Honolulu +1 808-276-9509 cabanillsjor…" at bounding box center [781, 318] width 1001 height 99
click at [327, 44] on span "Pause" at bounding box center [333, 39] width 27 height 14
click at [634, 273] on td "A Callback Scheduled Call Step: 1 Pacific/Honolulu +1 808-276-9509 cabanillsjor…" at bounding box center [781, 318] width 1001 height 99
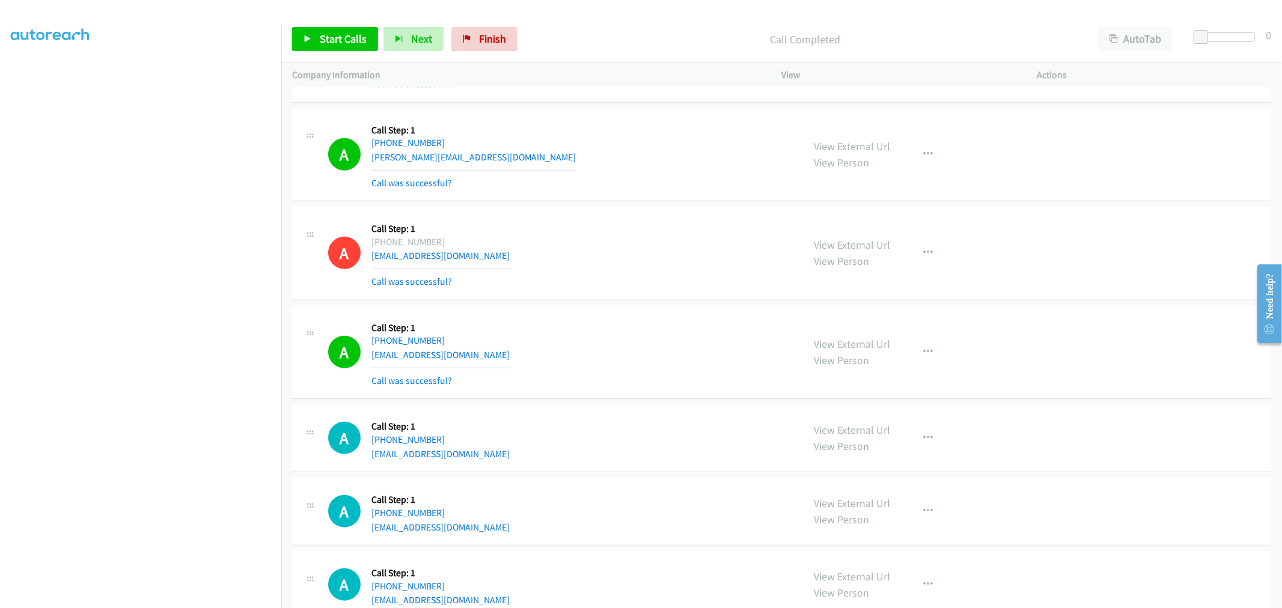
scroll to position [4595, 0]
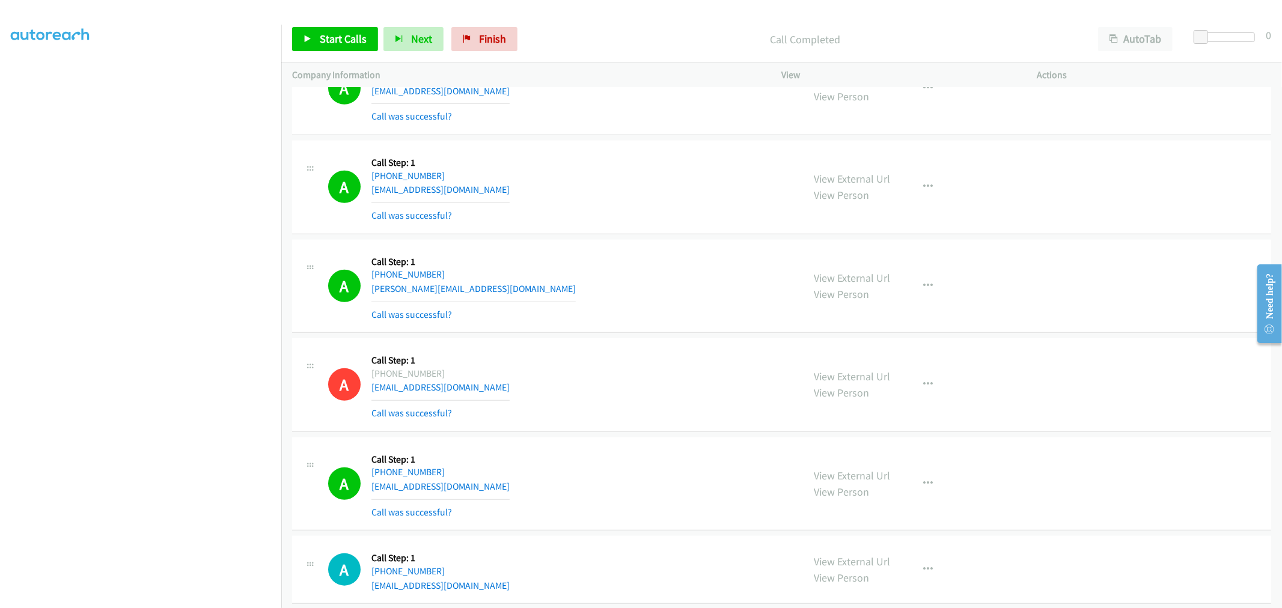
click at [612, 394] on div "A Callback Scheduled Call Step: 1 Pacific/Honolulu +1 808-276-9509 cabanillsjor…" at bounding box center [560, 385] width 465 height 72
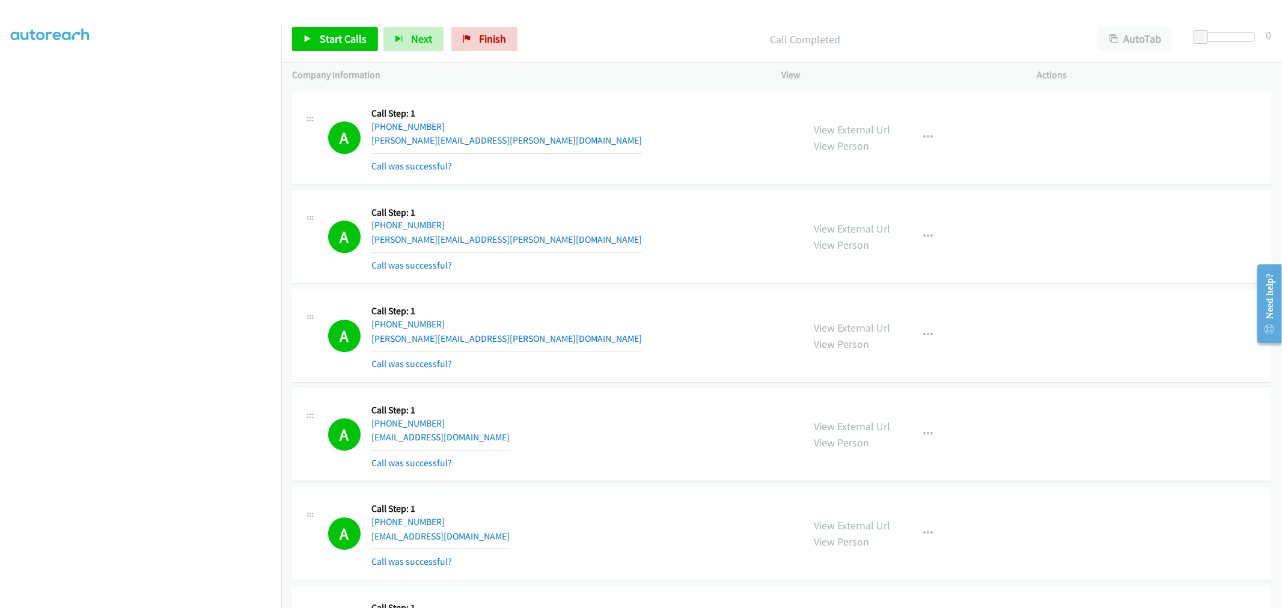
scroll to position [2930, 0]
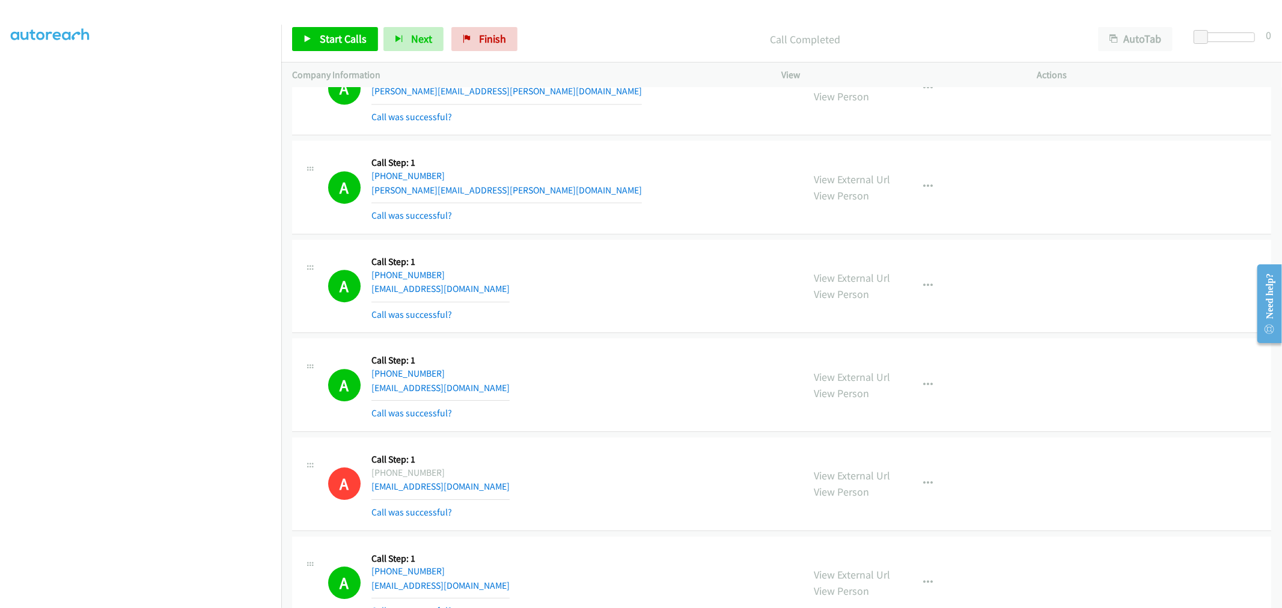
click at [627, 222] on div "A Callback Scheduled Call Step: 1 America/Chicago +1 314-406-3756 jim.sokolowsk…" at bounding box center [560, 187] width 465 height 72
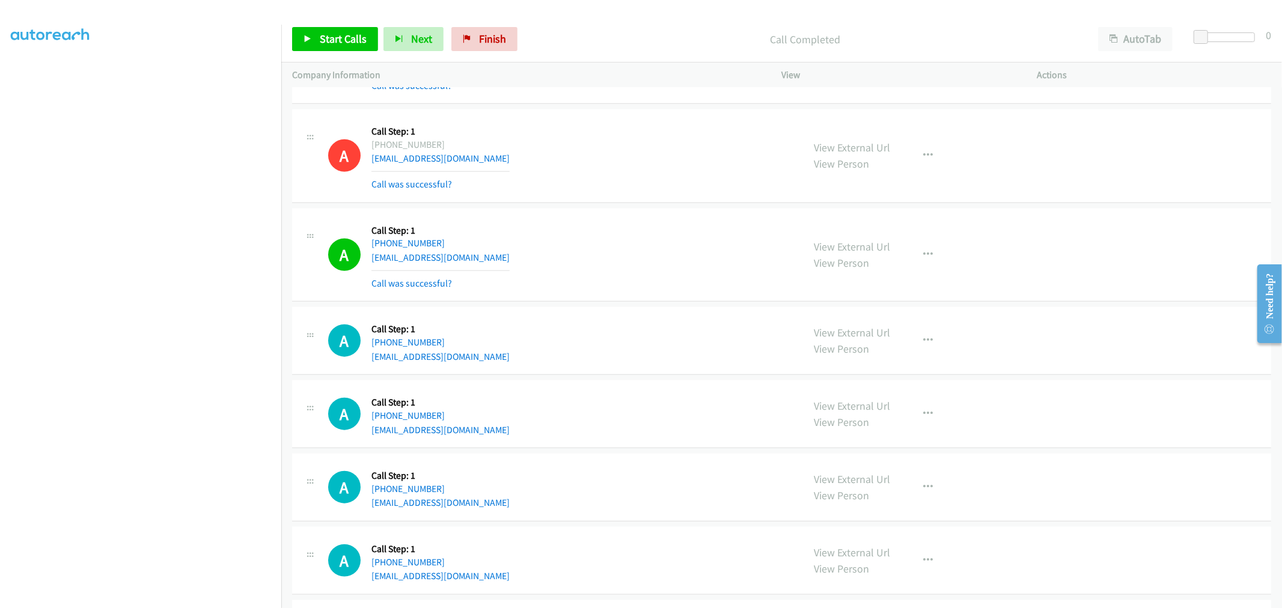
scroll to position [4810, 0]
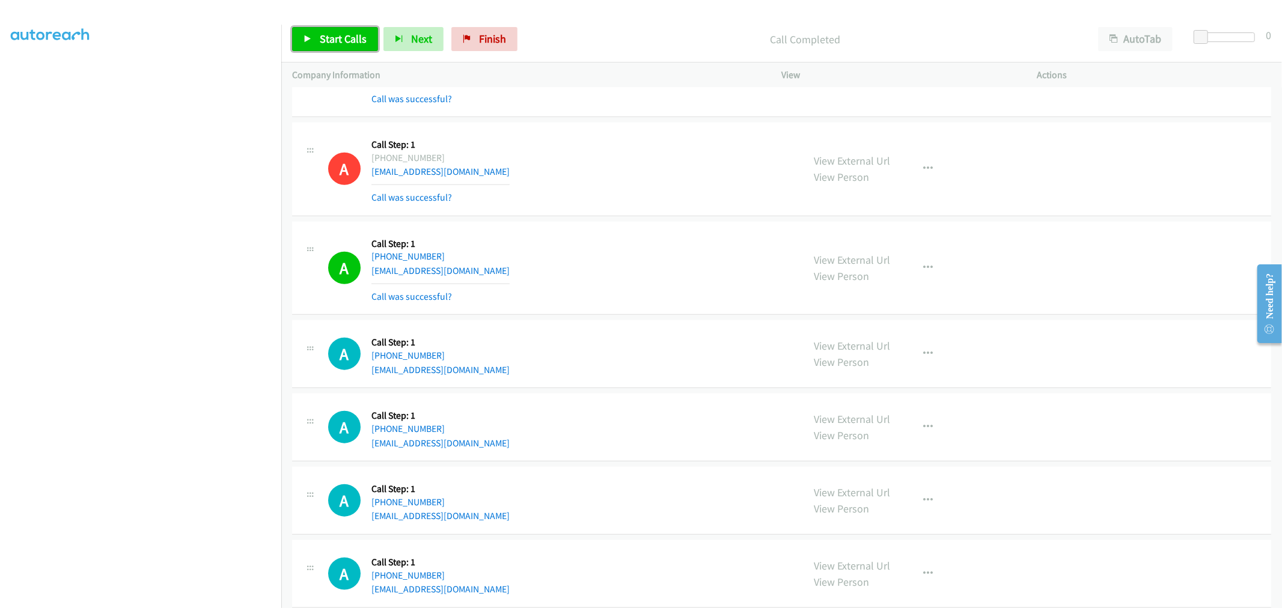
click at [325, 46] on link "Start Calls" at bounding box center [335, 39] width 86 height 24
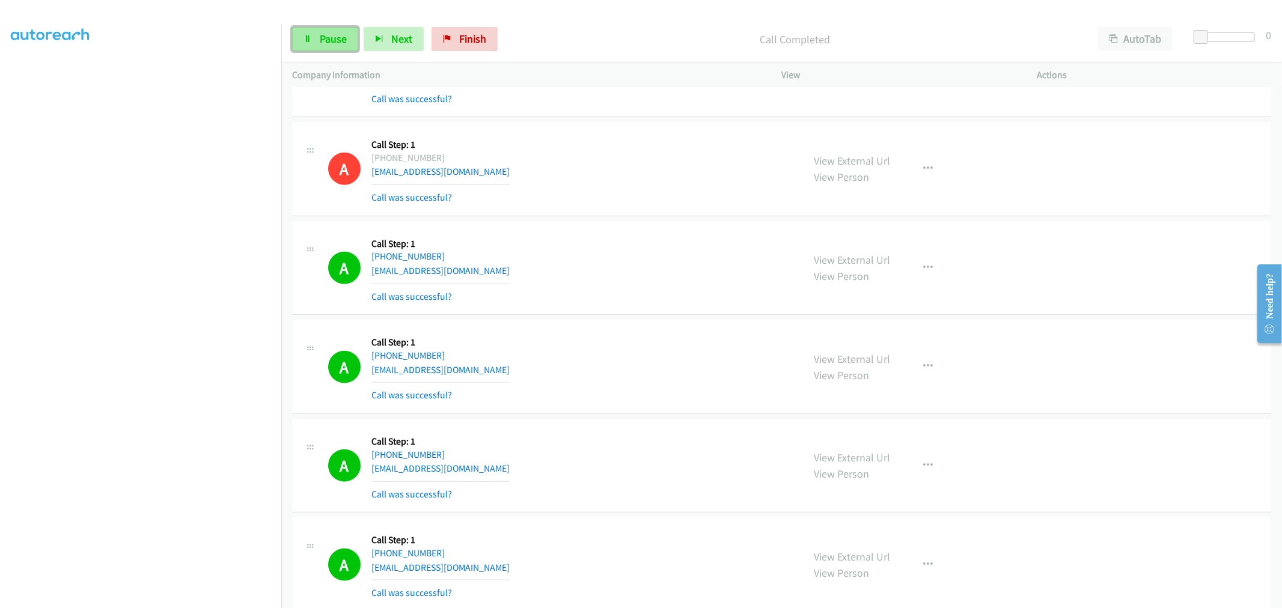
click at [334, 37] on span "Pause" at bounding box center [333, 39] width 27 height 14
click at [334, 42] on span "Start Calls" at bounding box center [343, 39] width 47 height 14
drag, startPoint x: 10, startPoint y: 543, endPoint x: 572, endPoint y: 383, distance: 584.2
click at [572, 383] on div "A Callback Scheduled Call Step: 1 America/New_York +1 917-991-8125 drondell@me.…" at bounding box center [560, 367] width 465 height 72
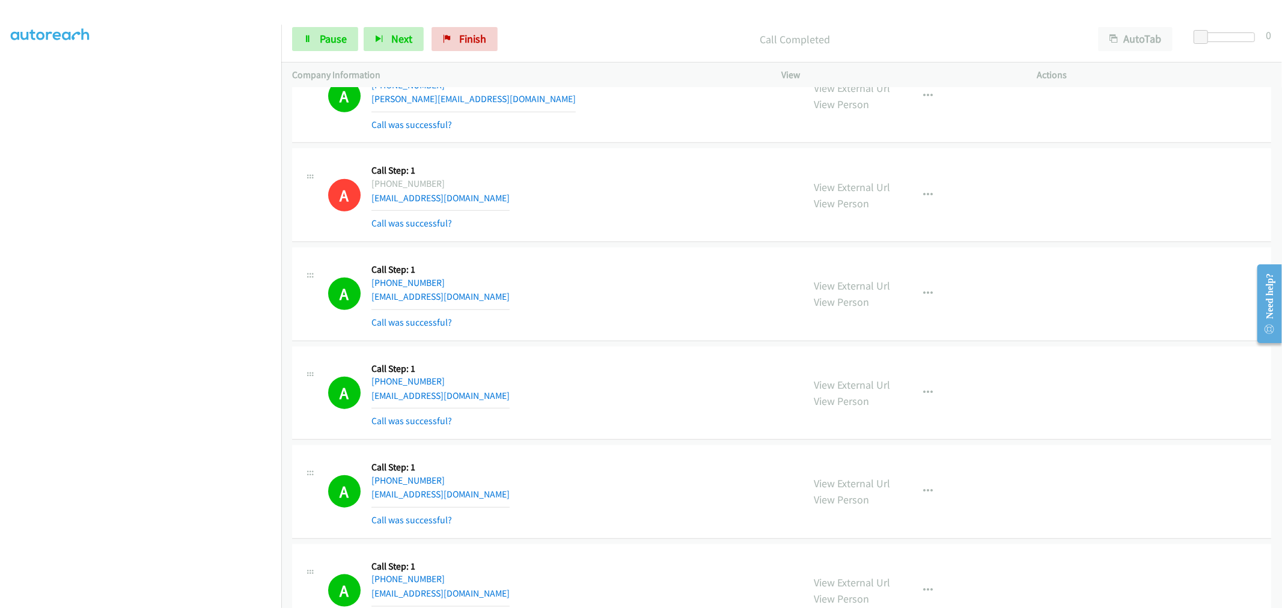
scroll to position [4861, 0]
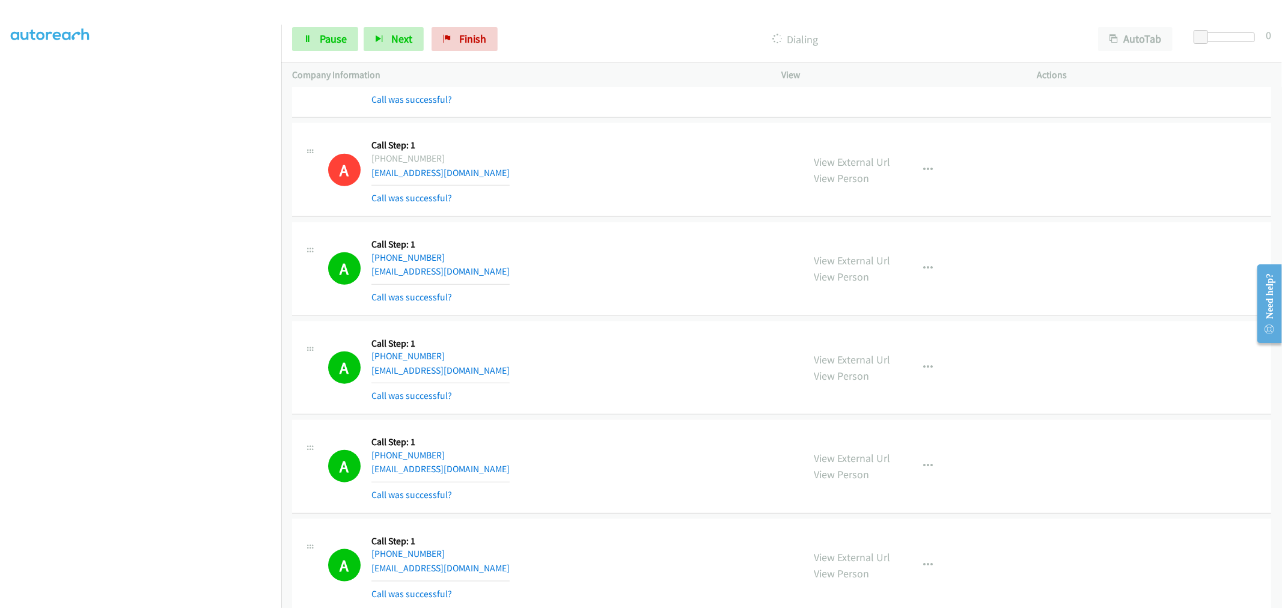
click at [629, 220] on td "A Callback Scheduled Call Step: 1 Pacific/Honolulu +1 808-276-9509 cabanillsjor…" at bounding box center [781, 170] width 1001 height 99
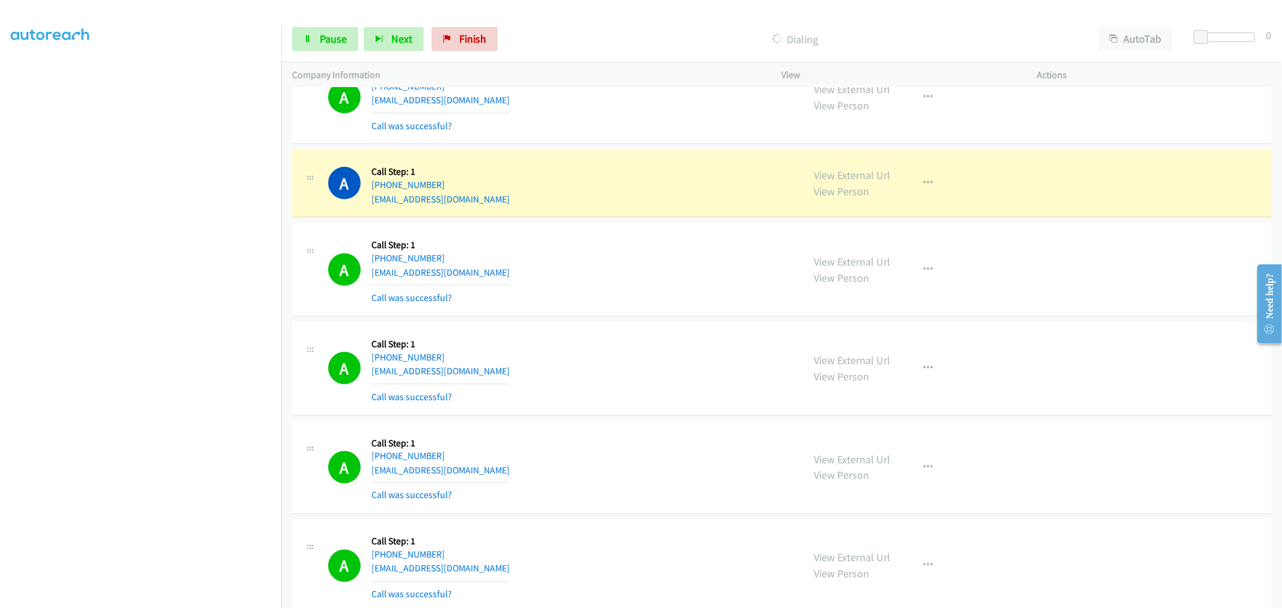
scroll to position [5314, 0]
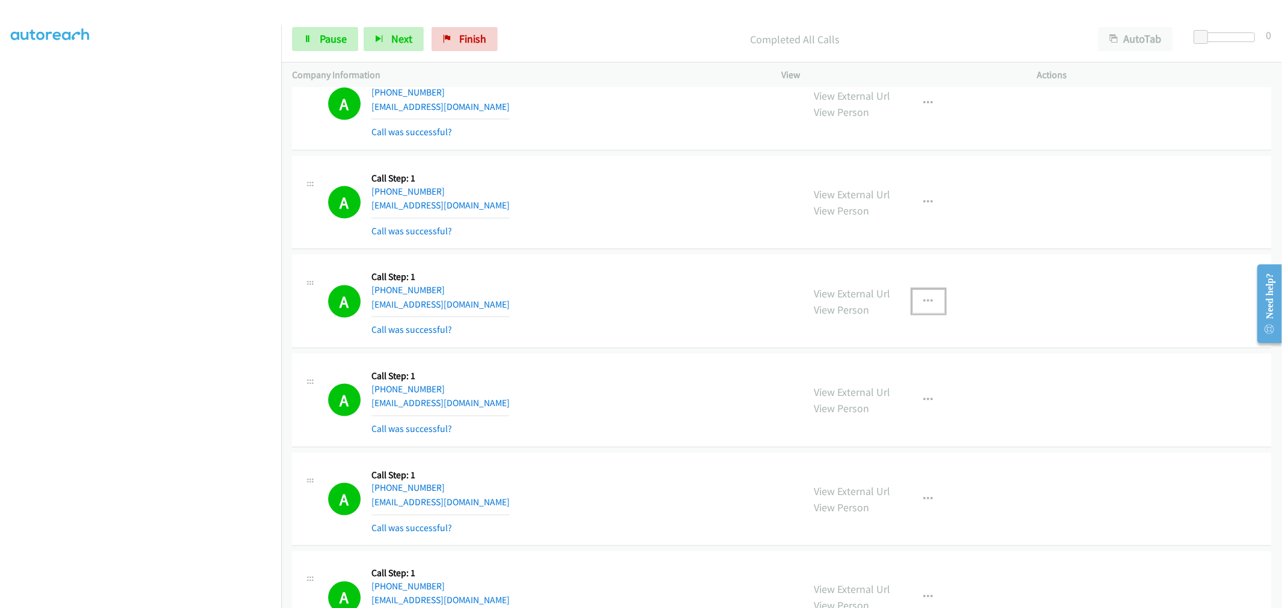
click at [924, 303] on icon "button" at bounding box center [929, 302] width 10 height 10
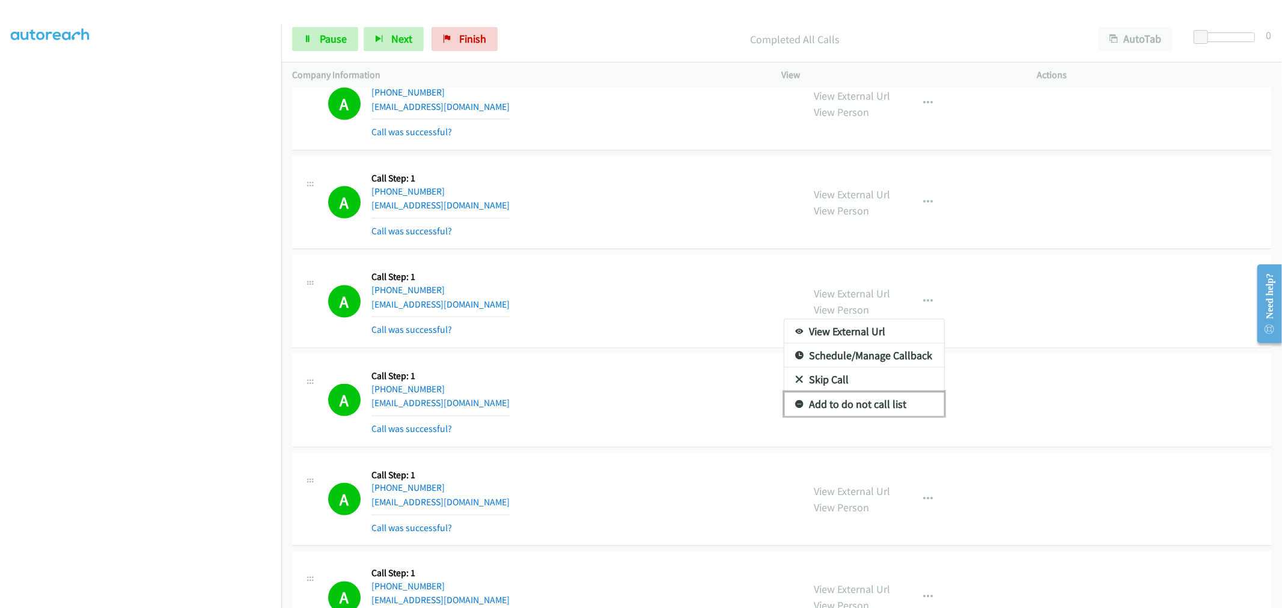
click at [851, 404] on link "Add to do not call list" at bounding box center [864, 404] width 160 height 24
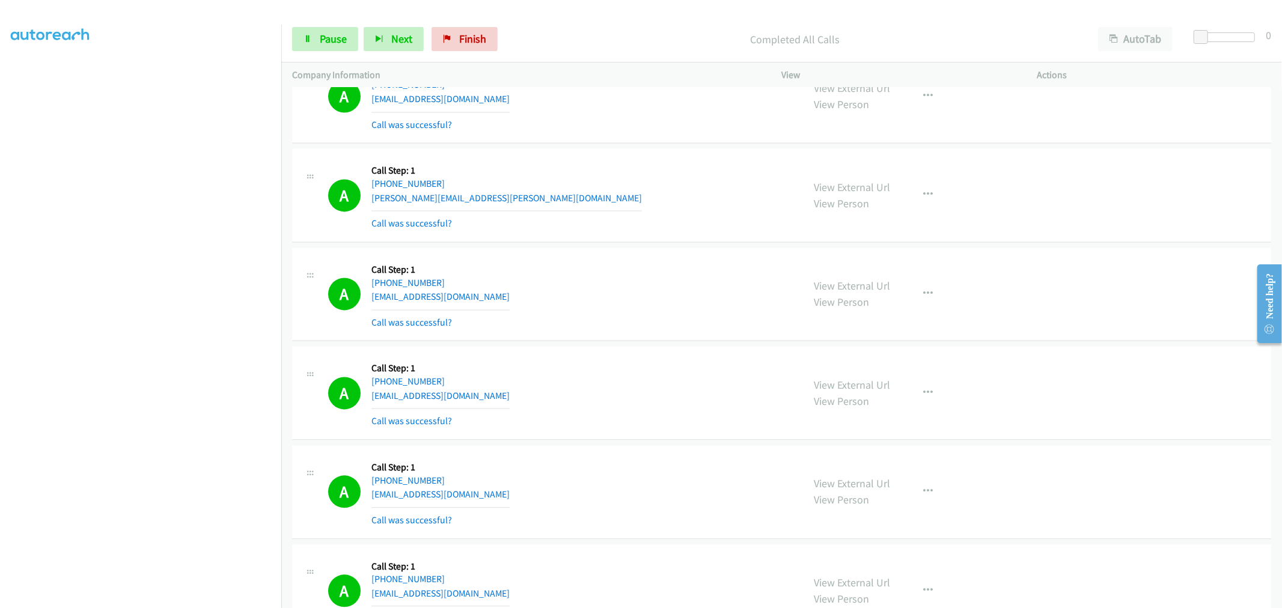
scroll to position [5966, 0]
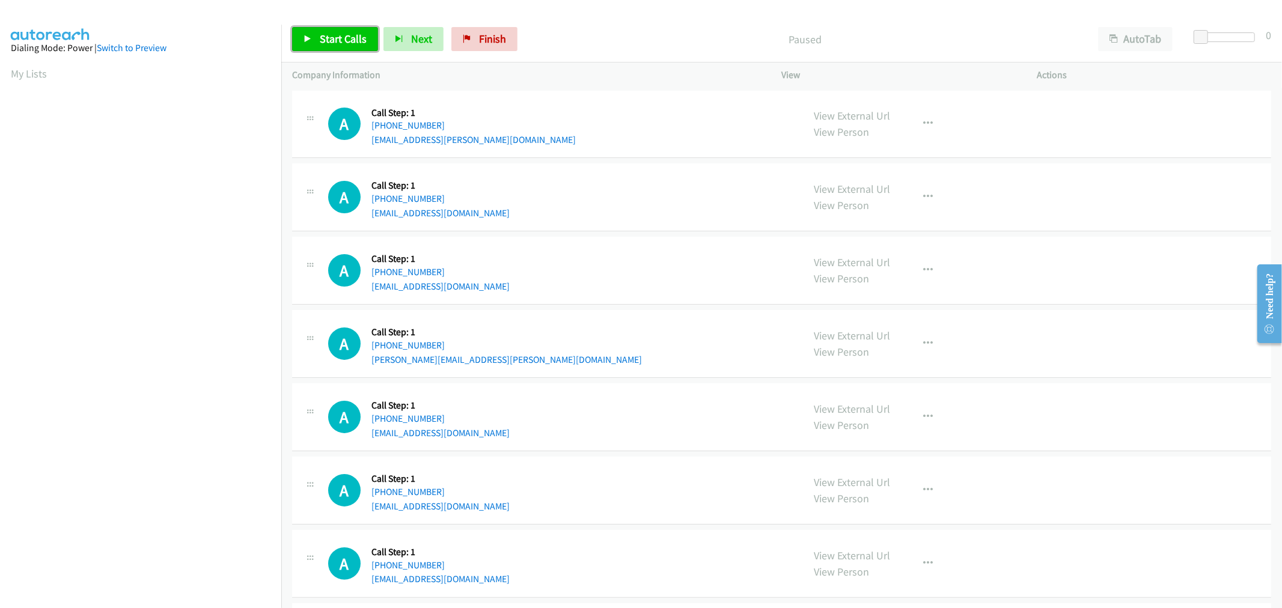
click at [323, 41] on span "Start Calls" at bounding box center [343, 39] width 47 height 14
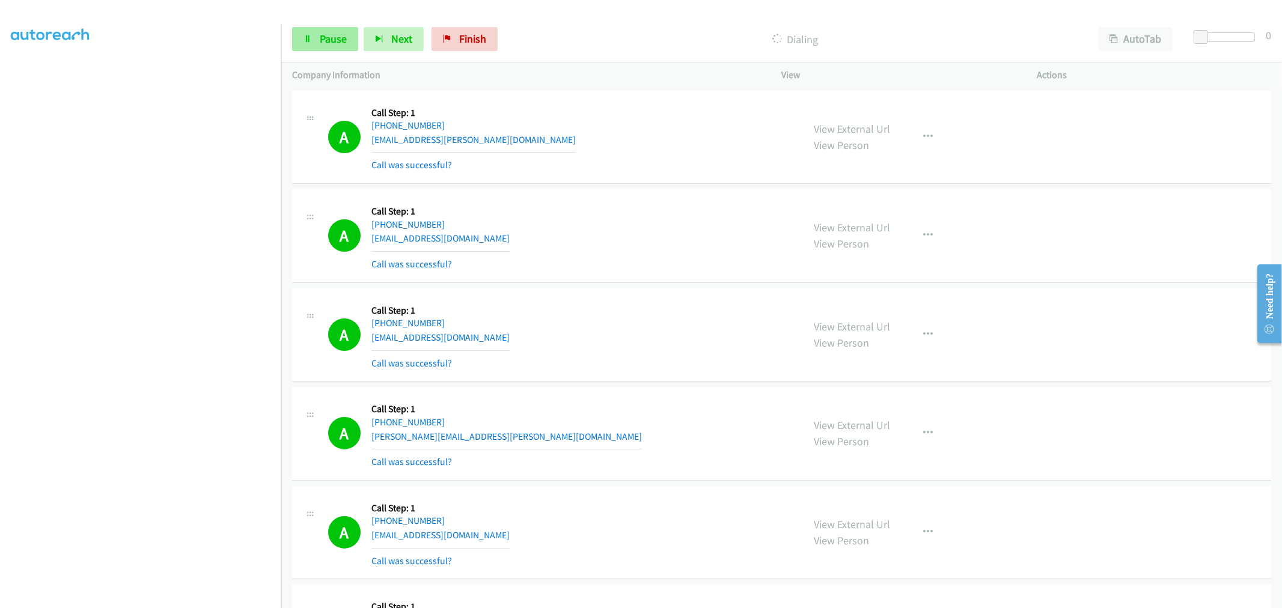
click at [307, 26] on div "Start Calls Pause Next Finish Dialing AutoTab AutoTab 0" at bounding box center [781, 39] width 1001 height 46
click at [313, 32] on link "Pause" at bounding box center [325, 39] width 66 height 24
click at [365, 40] on link "Start Calls" at bounding box center [335, 39] width 86 height 24
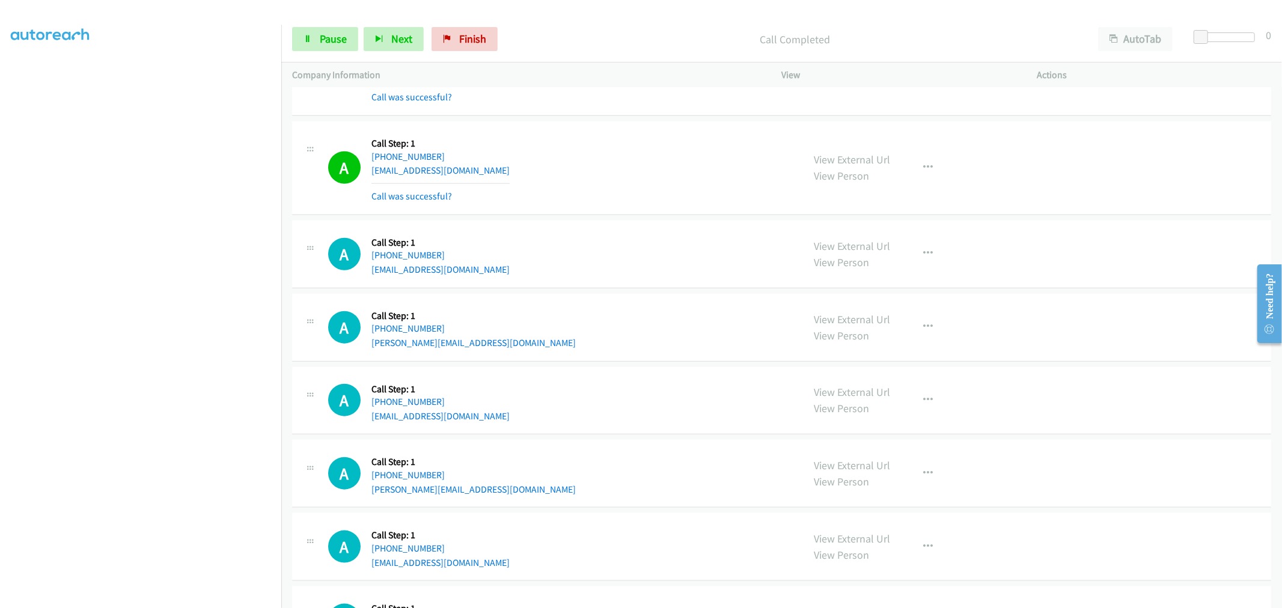
scroll to position [1001, 0]
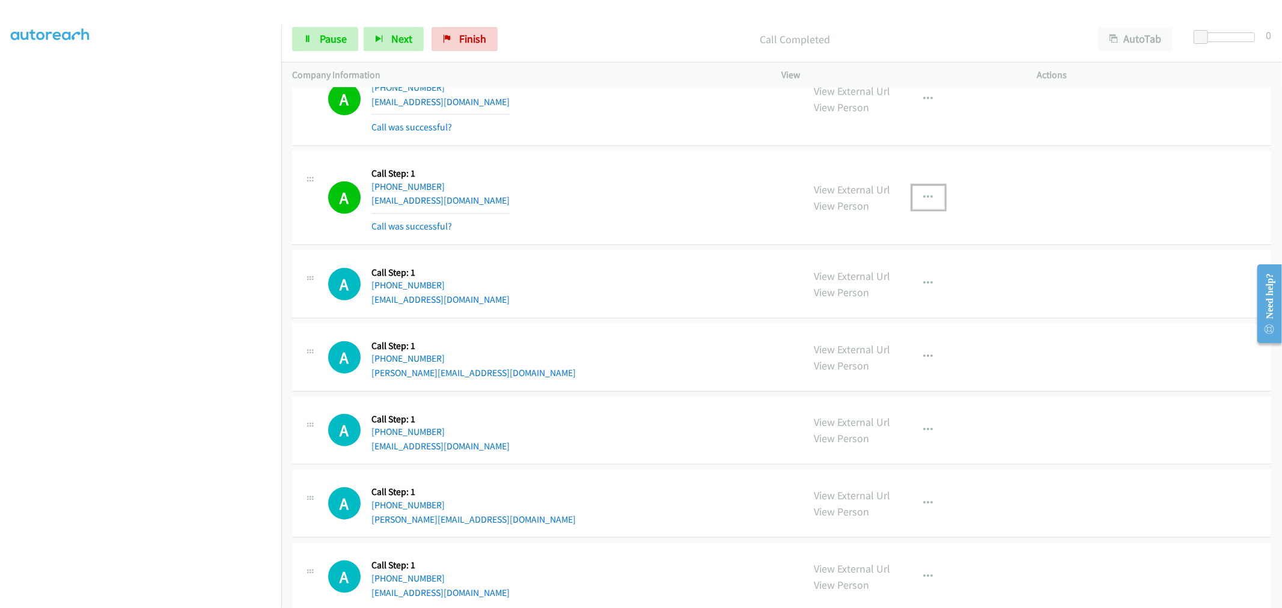
click at [924, 198] on icon "button" at bounding box center [929, 198] width 10 height 10
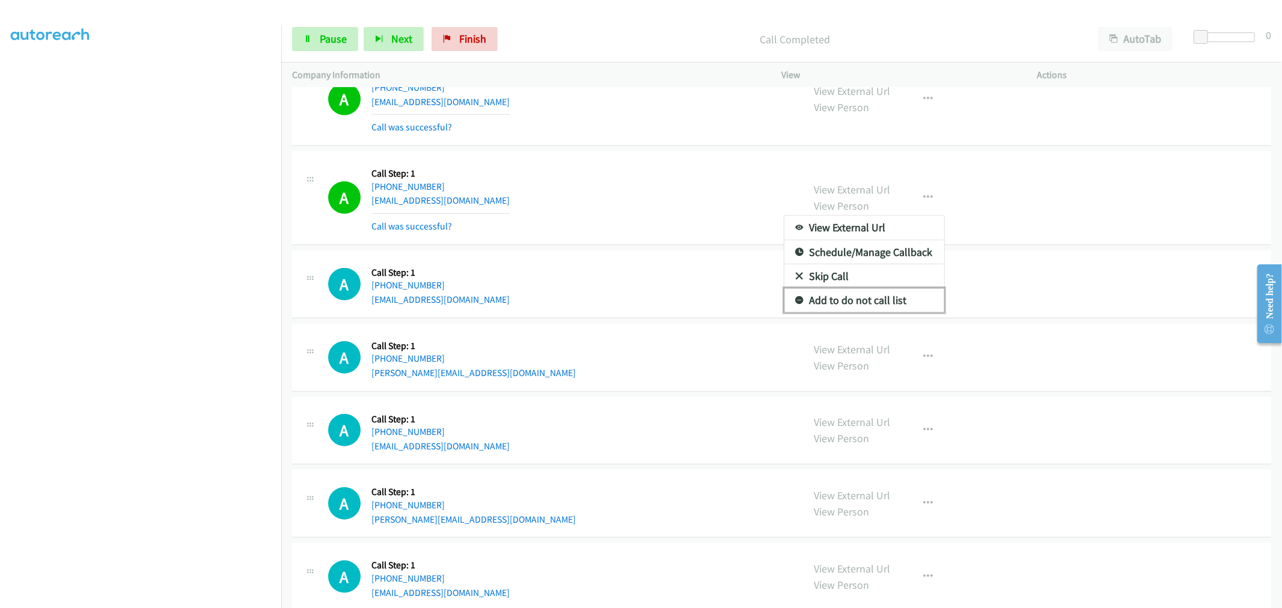
click at [848, 298] on link "Add to do not call list" at bounding box center [864, 300] width 160 height 24
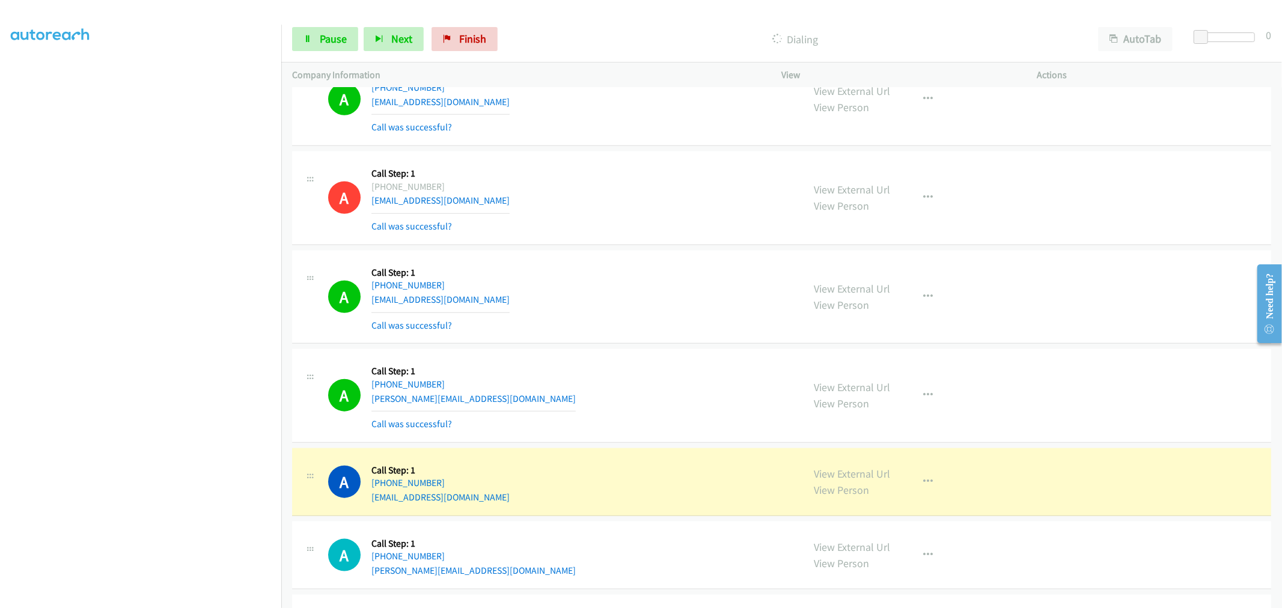
scroll to position [1135, 0]
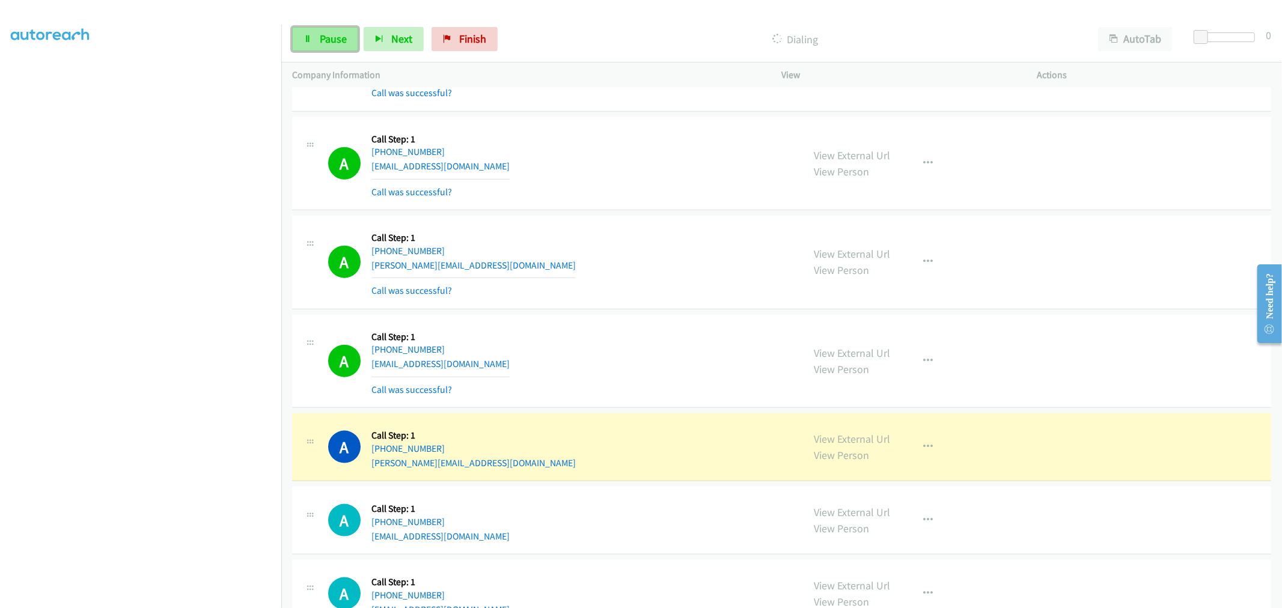
click at [331, 37] on span "Pause" at bounding box center [333, 39] width 27 height 14
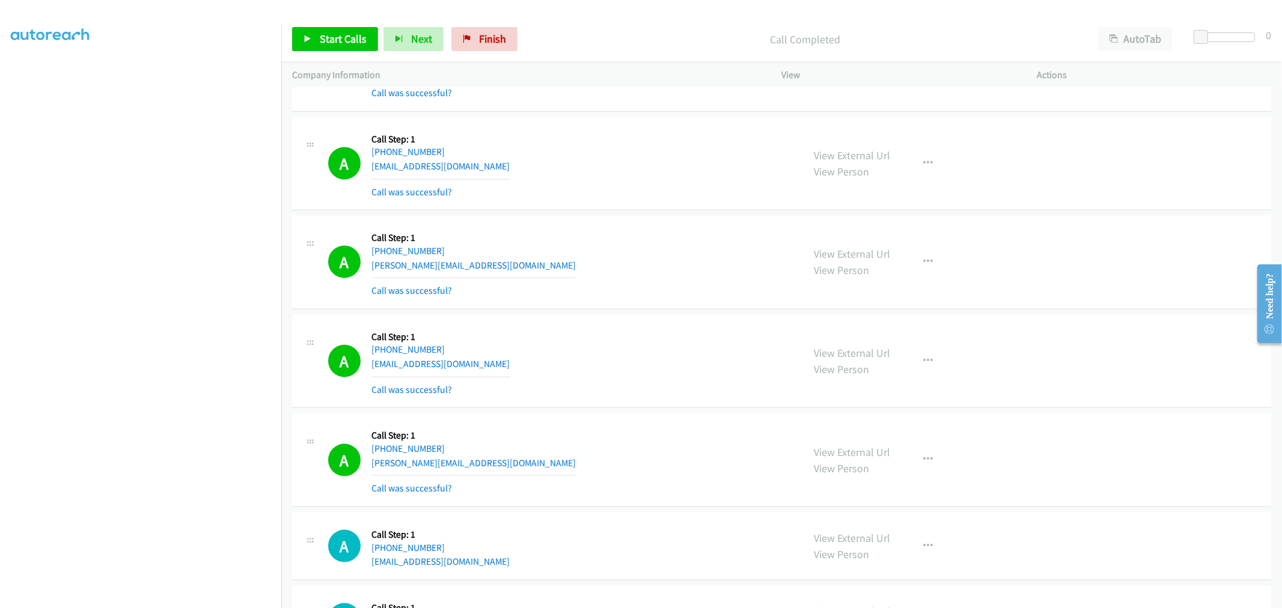
click at [629, 312] on td "A Callback Scheduled Call Step: 1 America/New_York [PHONE_NUMBER] [EMAIL_ADDRES…" at bounding box center [781, 361] width 1001 height 99
click at [648, 210] on div "A Callback Scheduled Call Step: 1 America/New_York [PHONE_NUMBER] [EMAIL_ADDRES…" at bounding box center [781, 164] width 979 height 94
